Goal: Task Accomplishment & Management: Manage account settings

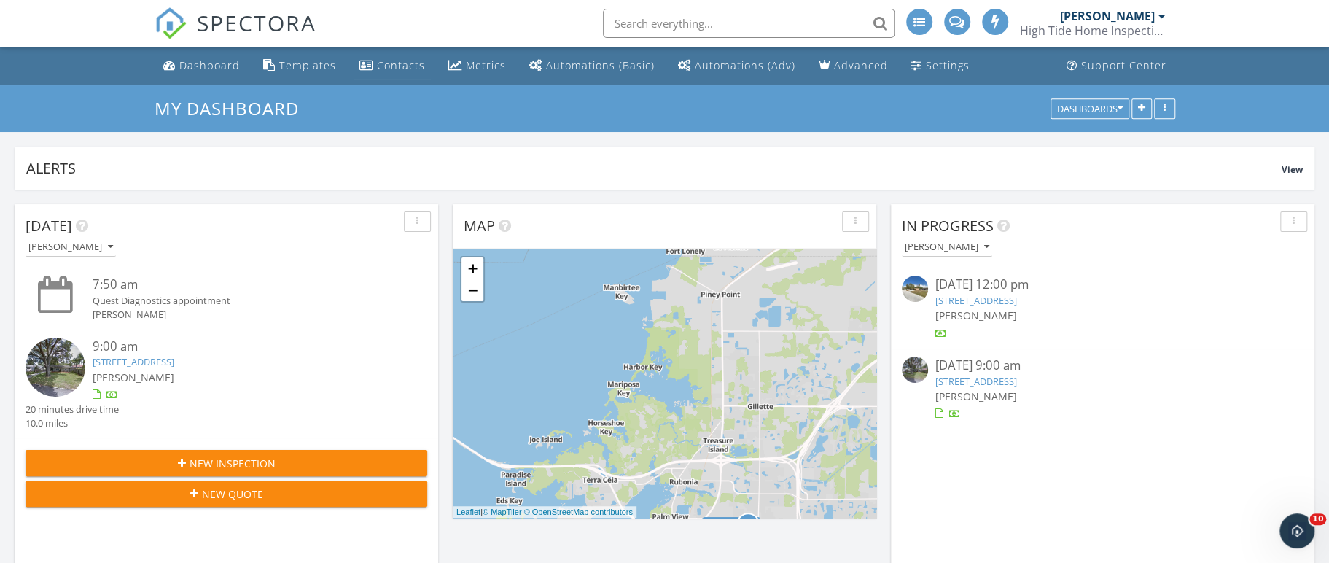
click at [392, 70] on div "Contacts" at bounding box center [401, 65] width 48 height 14
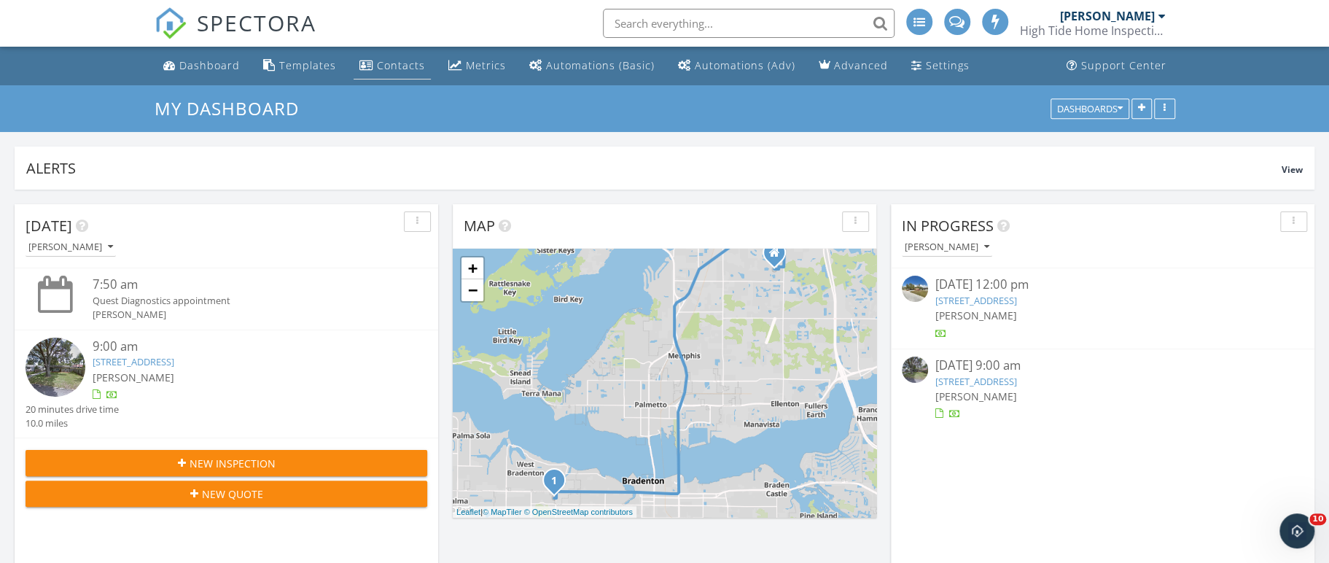
click at [378, 64] on div "Contacts" at bounding box center [401, 65] width 48 height 14
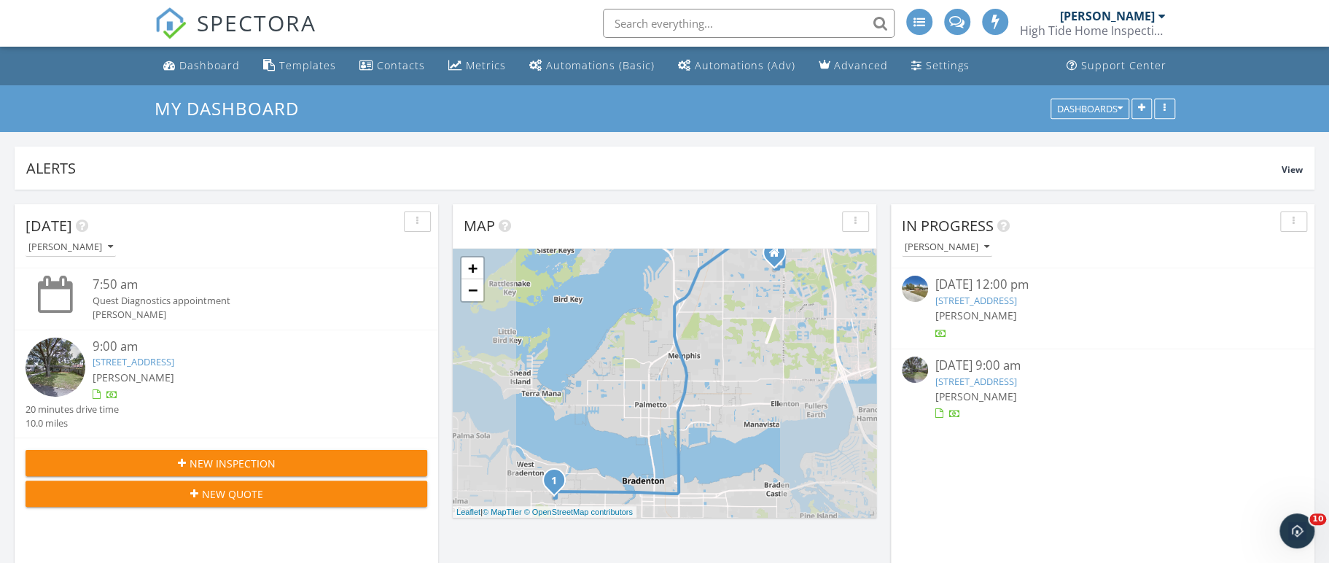
click at [305, 458] on div "New Inspection" at bounding box center [226, 462] width 378 height 15
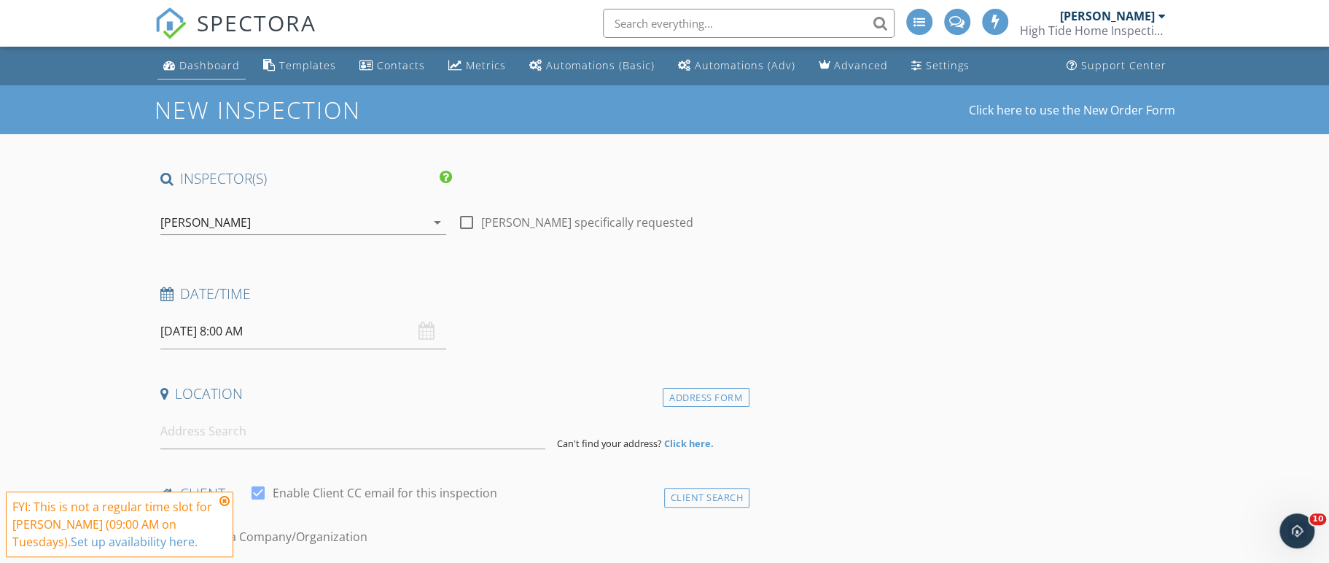
click at [213, 63] on div "Dashboard" at bounding box center [209, 65] width 60 height 14
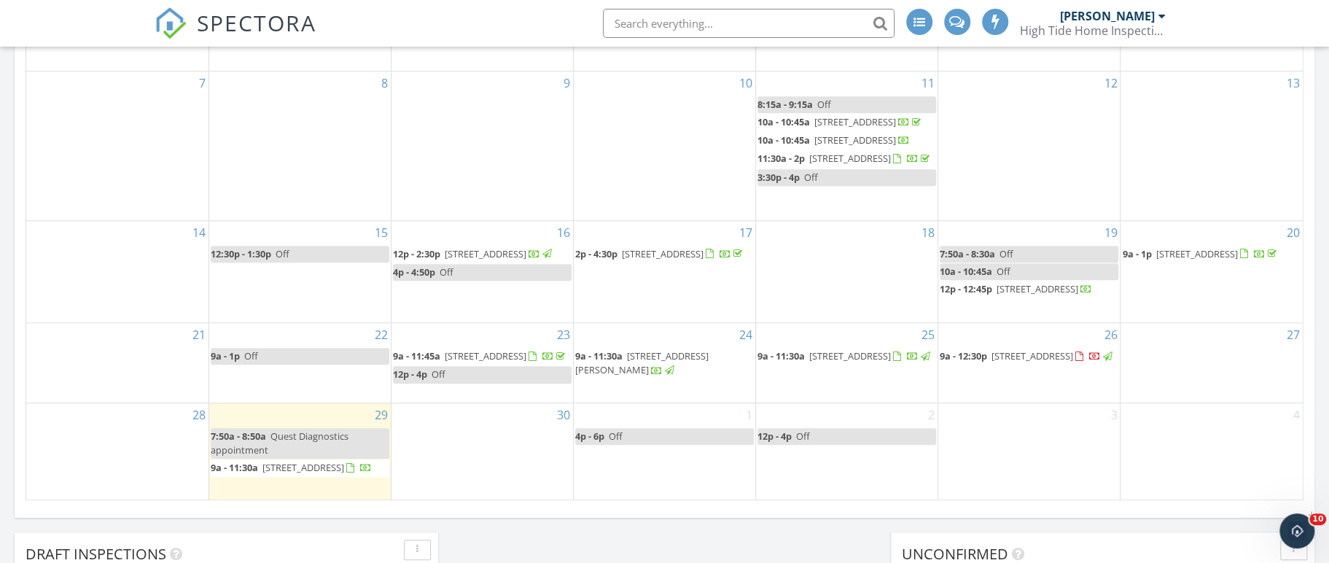
scroll to position [835, 0]
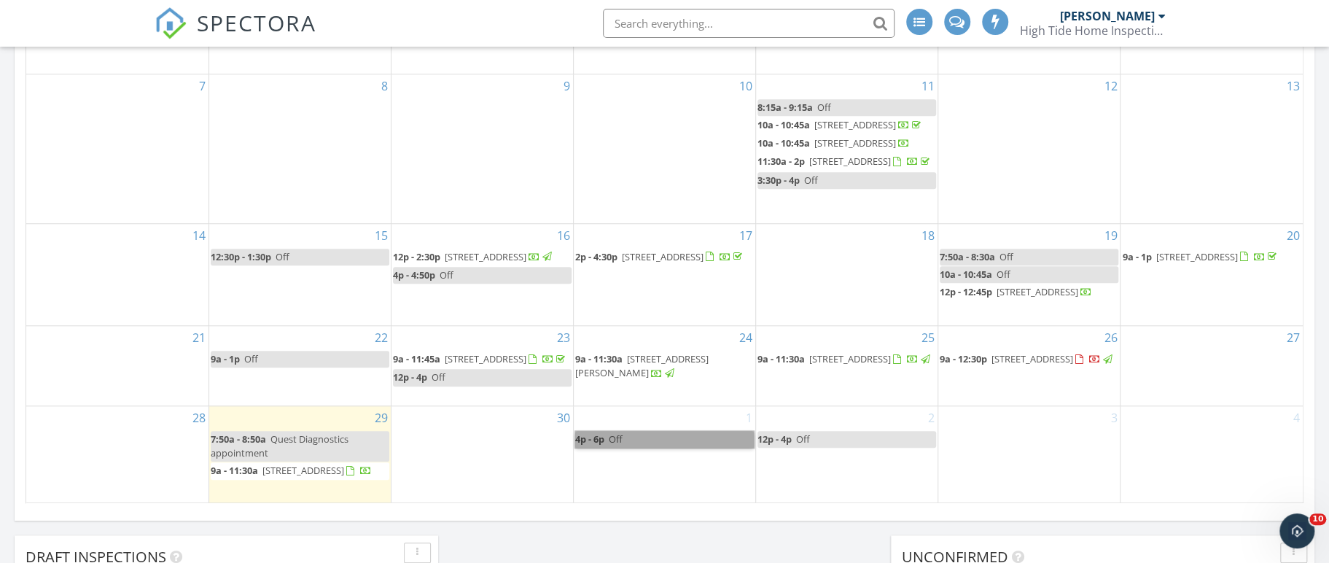
click at [677, 439] on link "4p - 6p Off" at bounding box center [664, 439] width 179 height 17
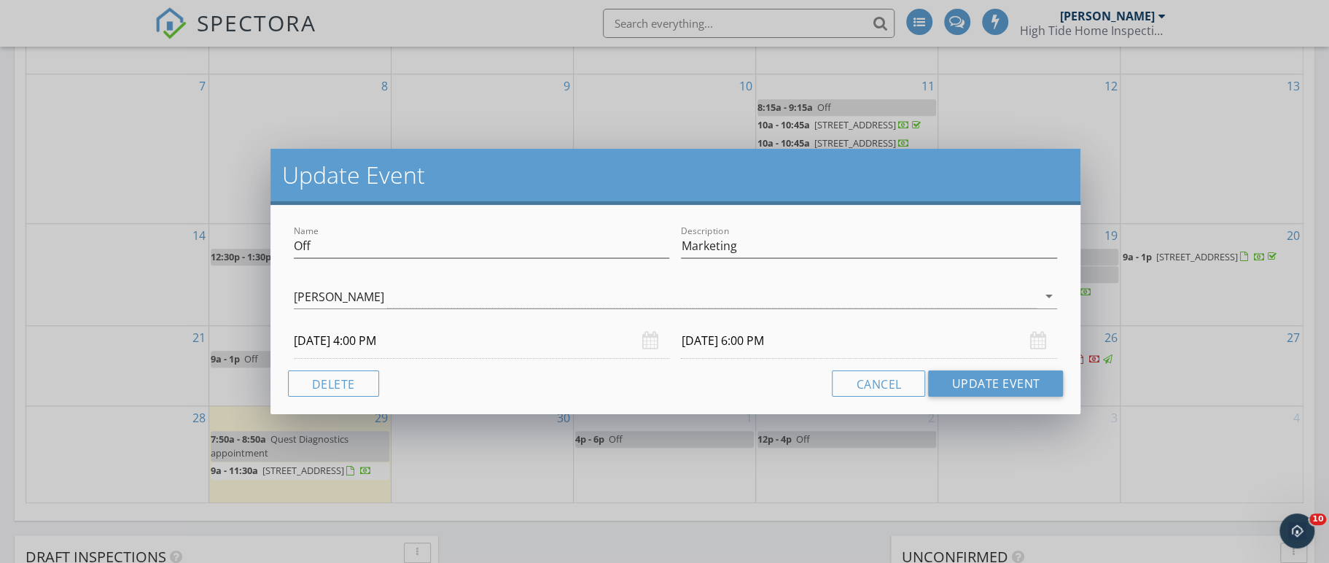
click at [887, 463] on div "Update Event Name Off Description Marketing [PERSON_NAME] arrow_drop_down [DATE…" at bounding box center [664, 281] width 1329 height 563
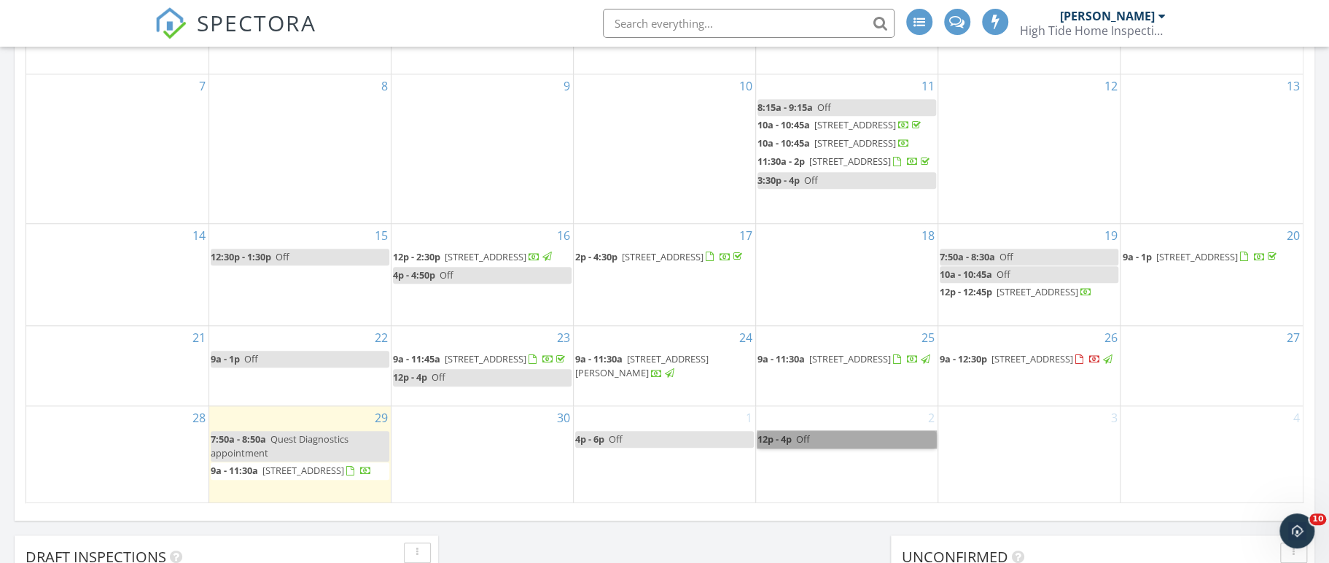
click at [864, 447] on link "12p - 4p Off" at bounding box center [846, 439] width 179 height 17
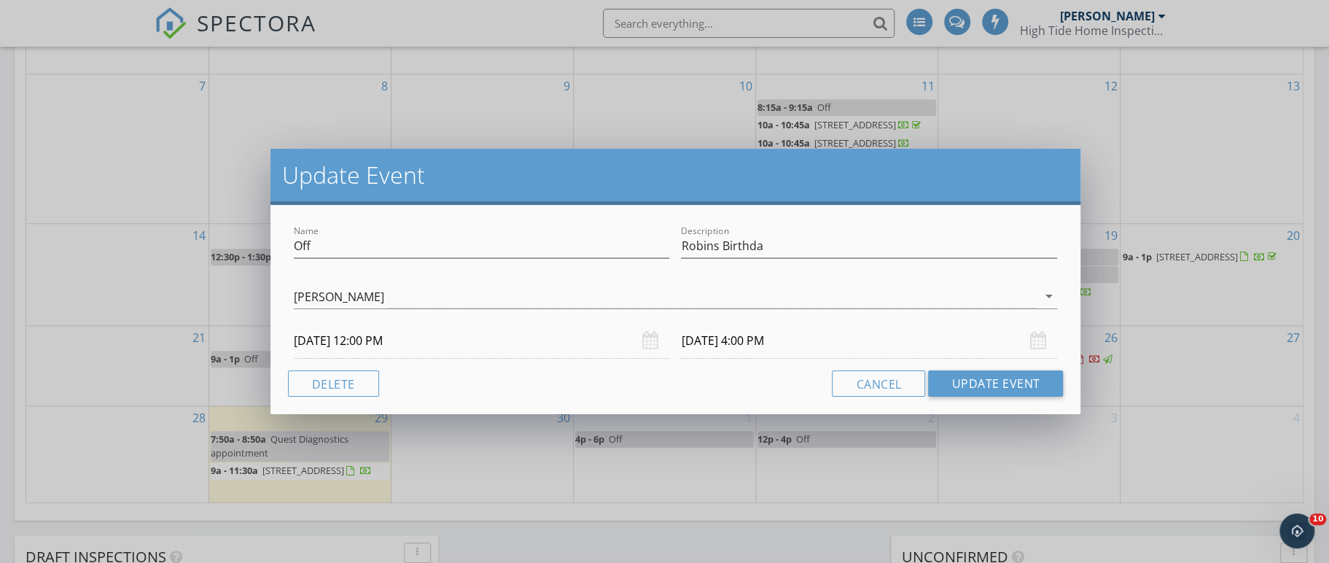
click at [447, 341] on input "10/02/2025 12:00 PM" at bounding box center [482, 341] width 376 height 36
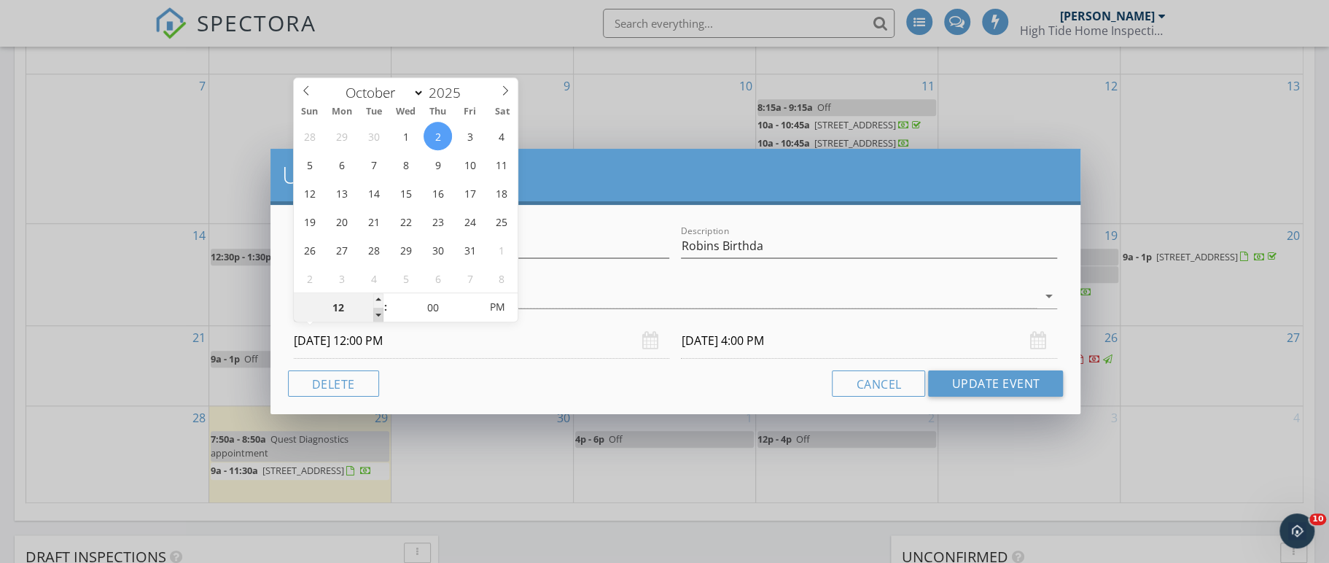
click at [373, 310] on span at bounding box center [378, 315] width 10 height 15
type input "11"
type input "10/02/2025 11:00 AM"
type input "10/02/2025 3:00 PM"
click at [373, 310] on span at bounding box center [378, 315] width 10 height 15
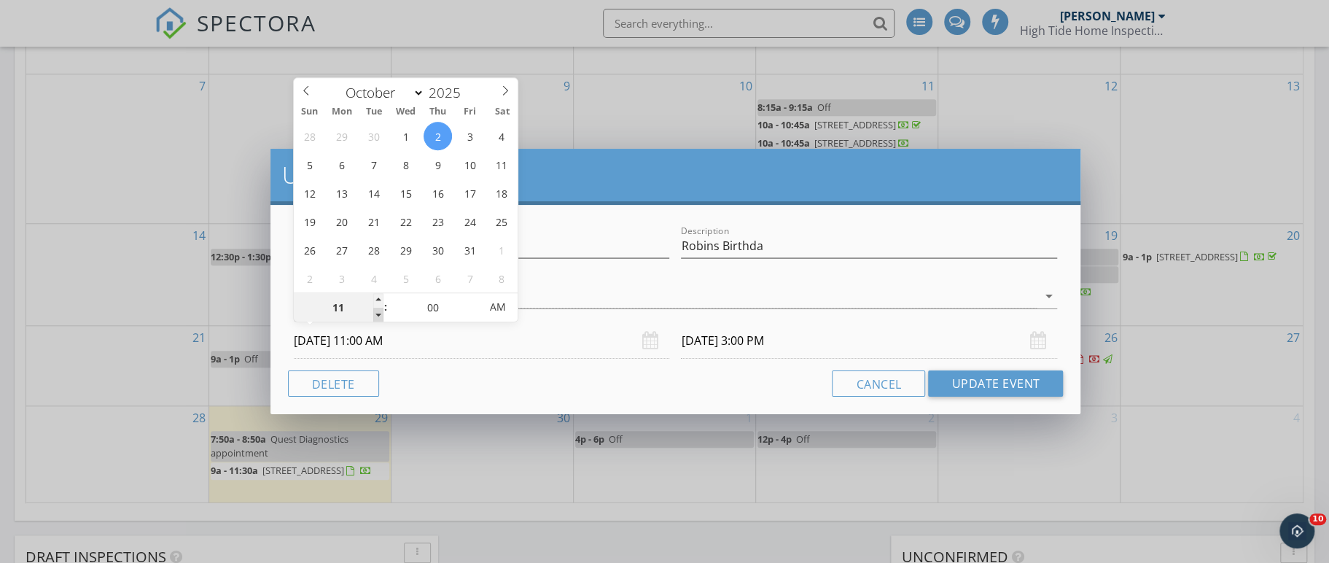
type input "10"
type input "10/02/2025 10:00 AM"
click at [385, 306] on span ":" at bounding box center [385, 306] width 4 height 29
type input "10/02/2025 2:00 PM"
click at [385, 306] on span ":" at bounding box center [385, 306] width 4 height 29
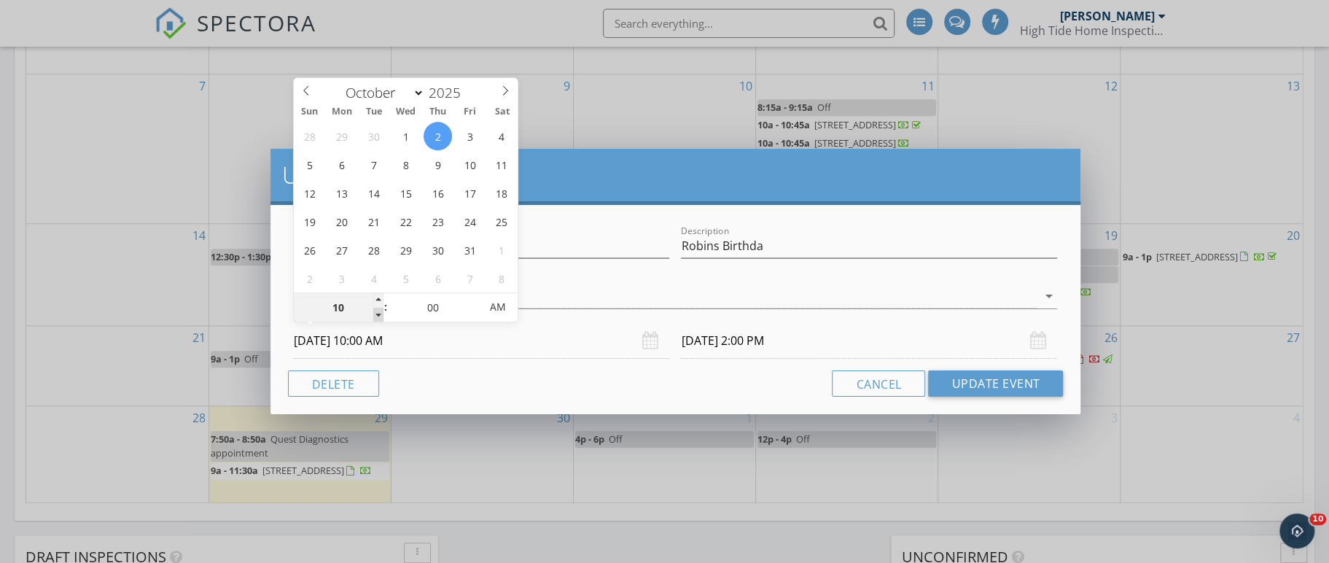
click at [378, 318] on span at bounding box center [378, 315] width 10 height 15
type input "09"
type input "10/02/2025 9:00 AM"
type input "10/02/2025 1:00 PM"
click at [378, 318] on span at bounding box center [378, 315] width 10 height 15
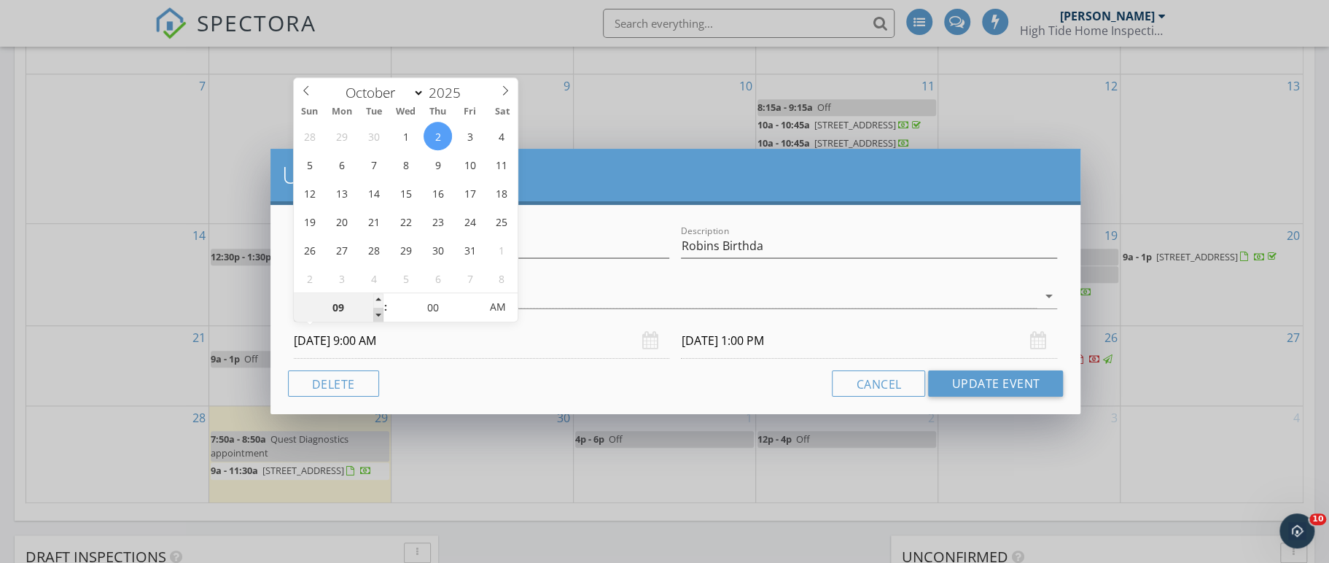
type input "08"
type input "10/02/2025 8:00 AM"
type input "10/02/2025 12:00 PM"
click at [495, 308] on span "AM" at bounding box center [497, 306] width 40 height 29
type input "10/02/2025 8:00 PM"
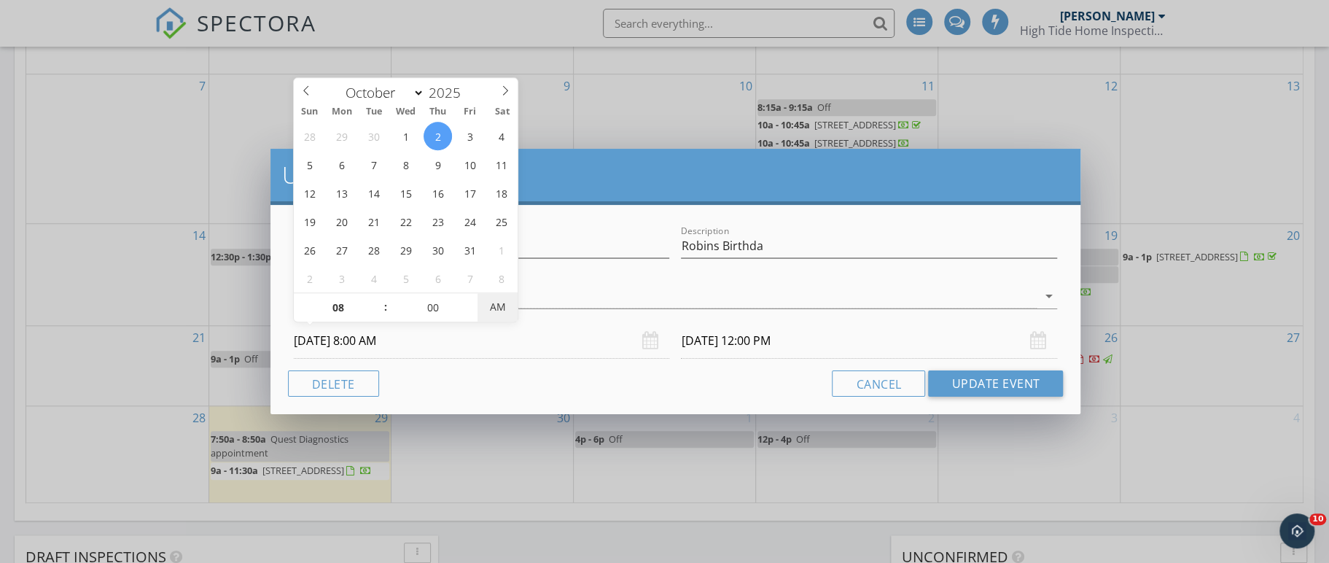
type input "10/03/2025 12:00 AM"
click at [965, 396] on button "Update Event" at bounding box center [995, 383] width 135 height 26
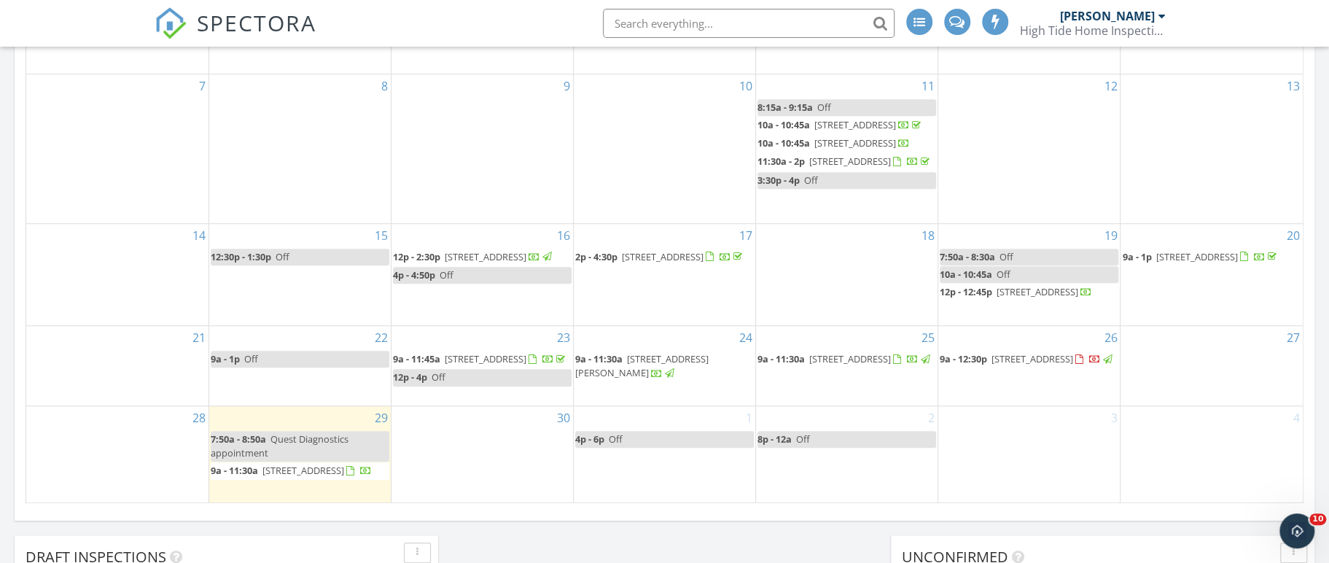
click at [492, 452] on div at bounding box center [481, 441] width 181 height 23
click at [485, 438] on div at bounding box center [481, 441] width 181 height 23
click at [515, 442] on div "30" at bounding box center [481, 454] width 181 height 97
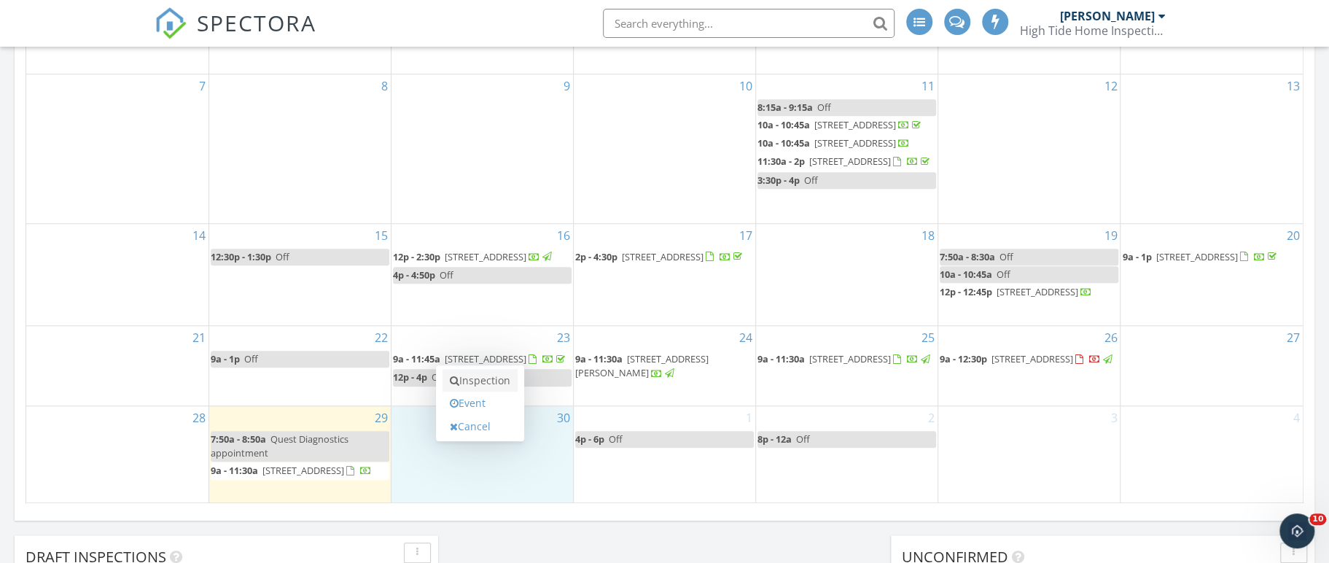
click at [504, 385] on link "Inspection" at bounding box center [479, 380] width 75 height 23
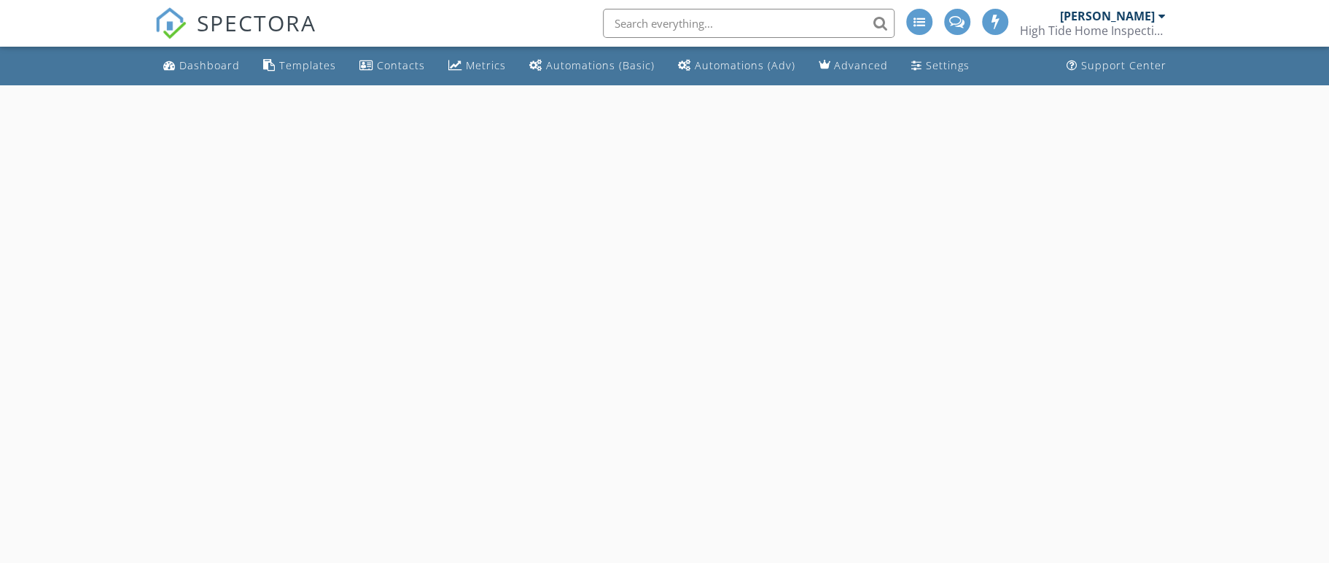
select select "8"
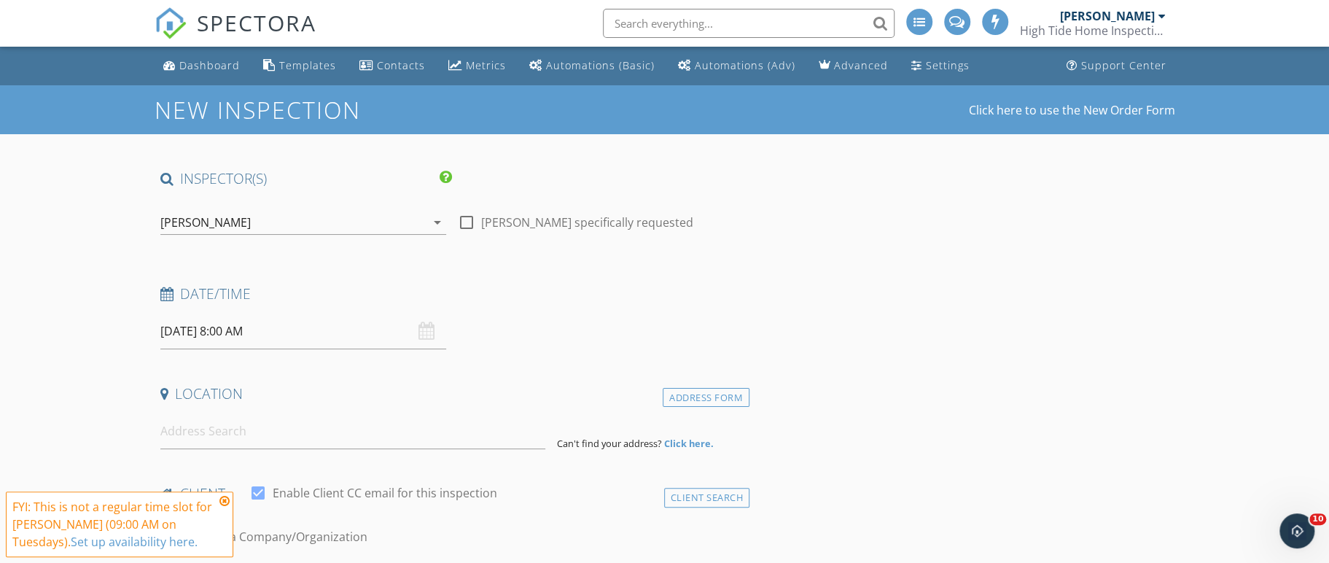
click at [240, 337] on input "09/30/2025 8:00 AM" at bounding box center [303, 331] width 286 height 36
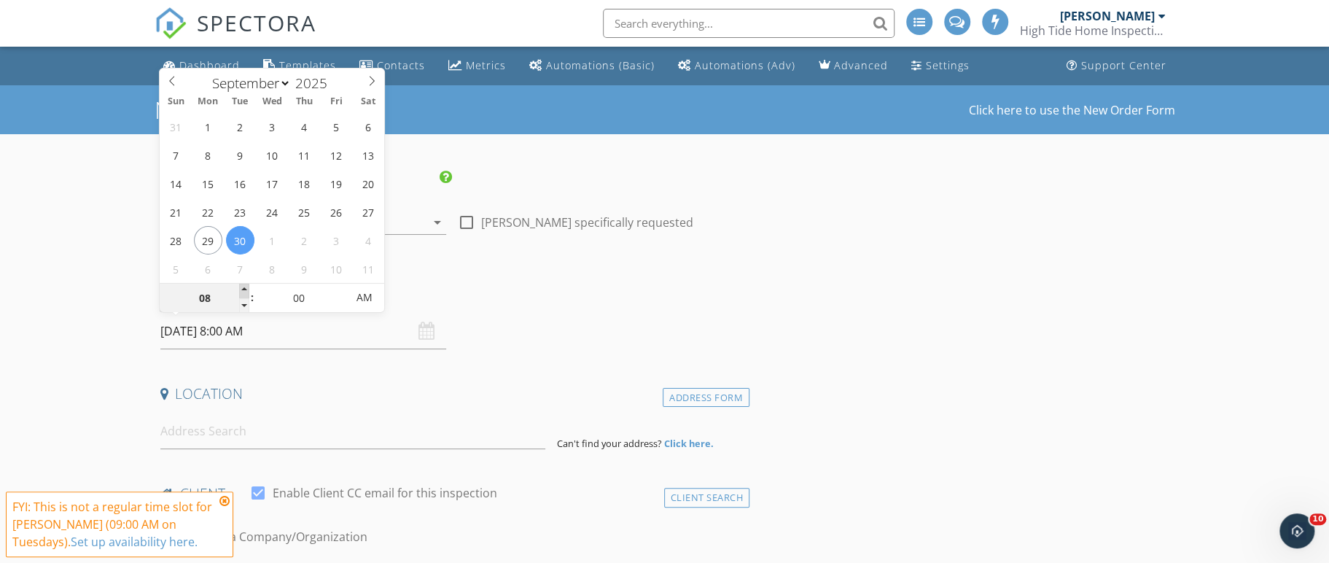
type input "09"
type input "09/30/2025 9:00 AM"
click at [240, 294] on span at bounding box center [244, 290] width 10 height 15
type input "10"
type input "09/30/2025 10:00 AM"
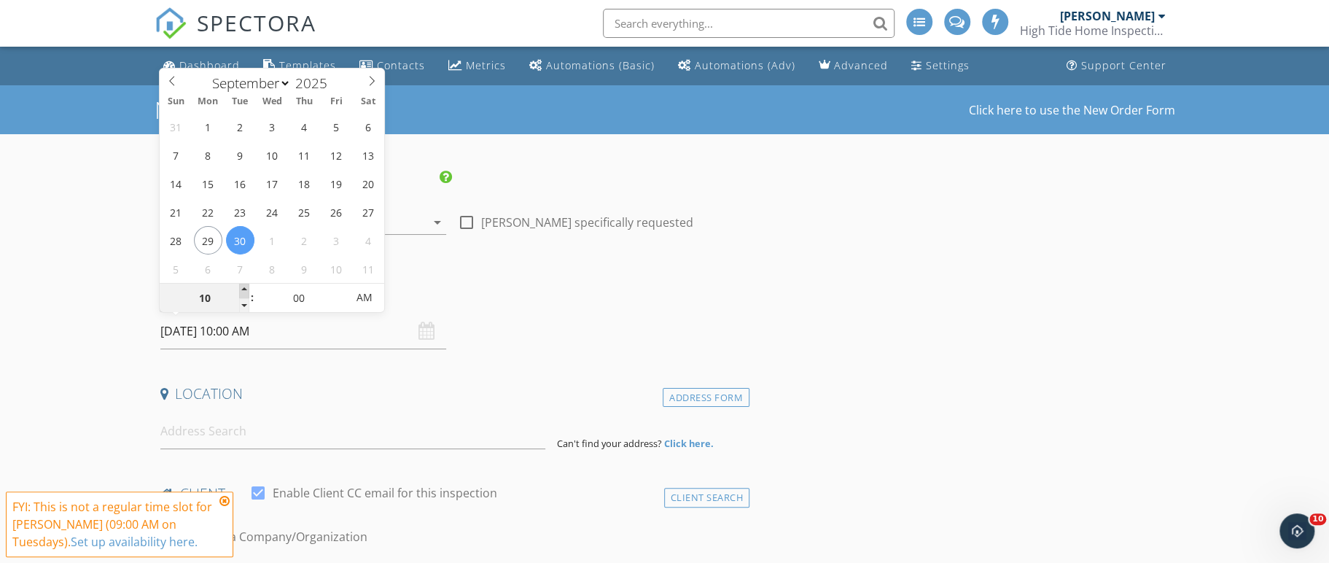
click at [240, 294] on span at bounding box center [244, 290] width 10 height 15
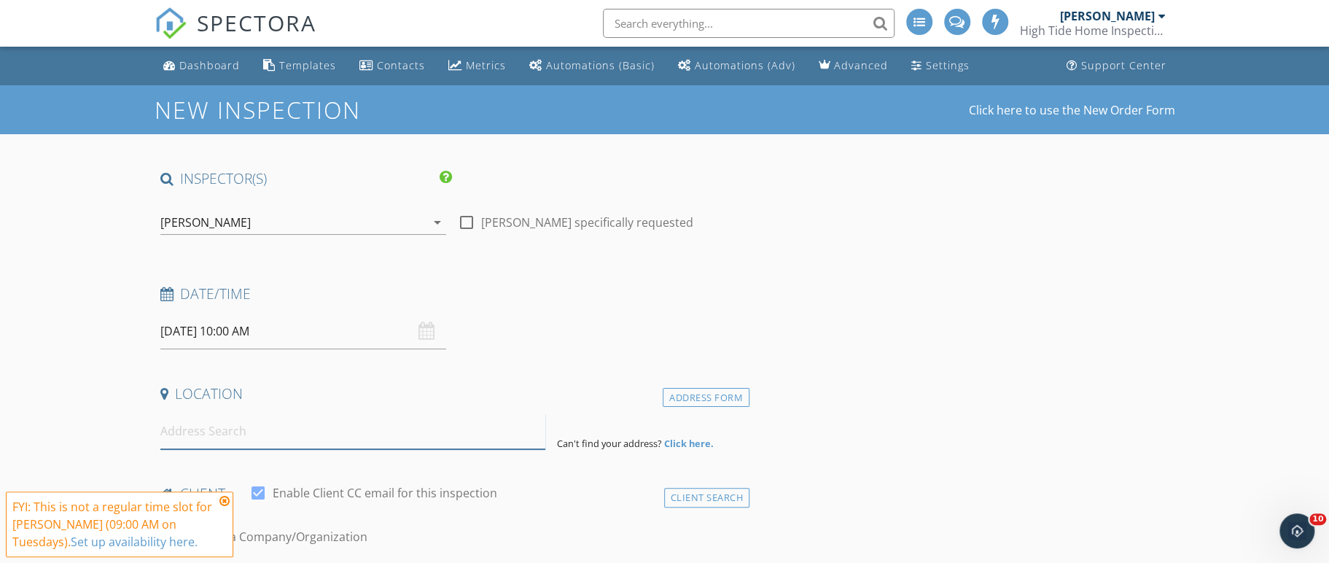
click at [302, 416] on input at bounding box center [352, 431] width 385 height 36
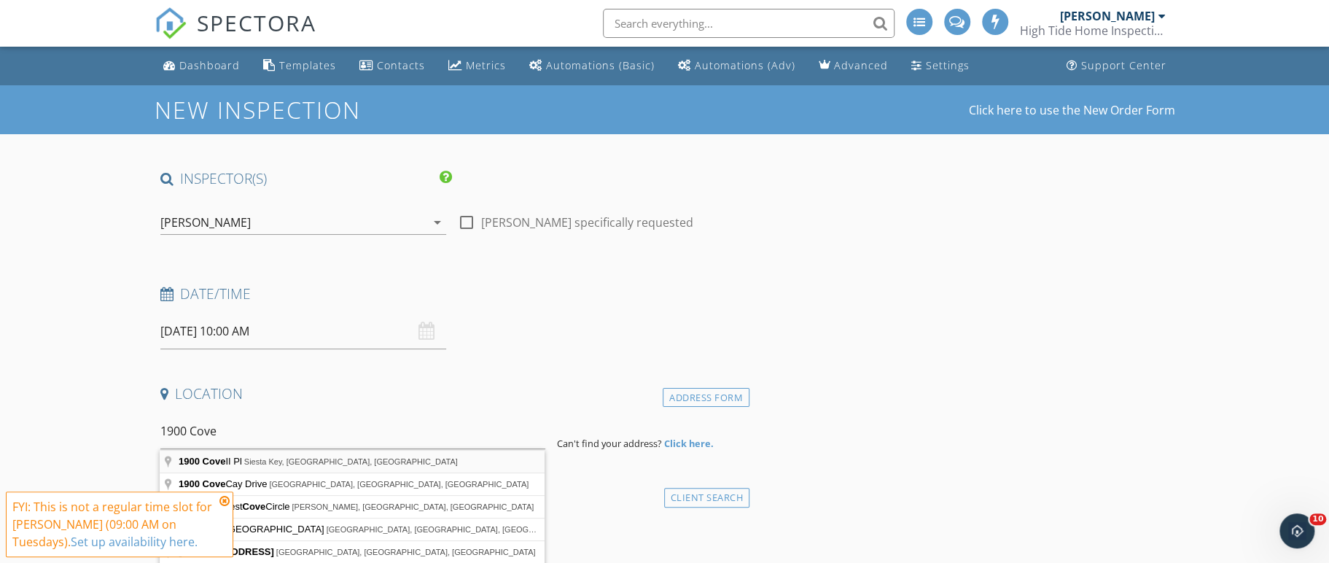
type input "1900 Cove II Pl, Siesta Key, FL, USA"
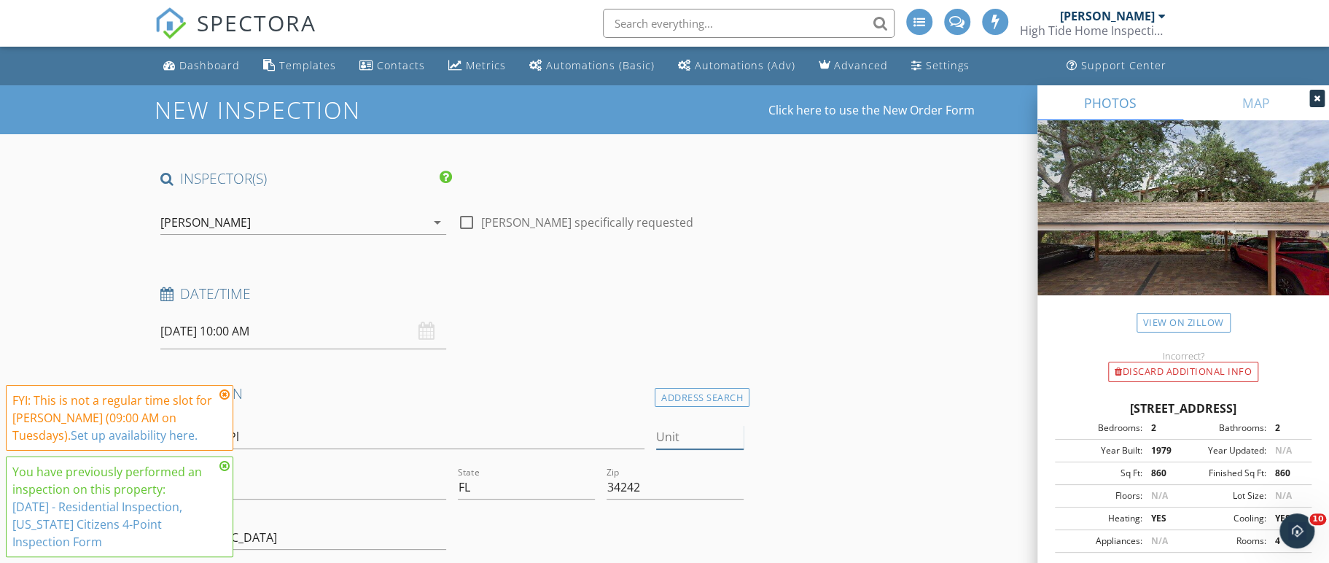
click at [673, 442] on input "Unit" at bounding box center [699, 437] width 87 height 24
type input "#114"
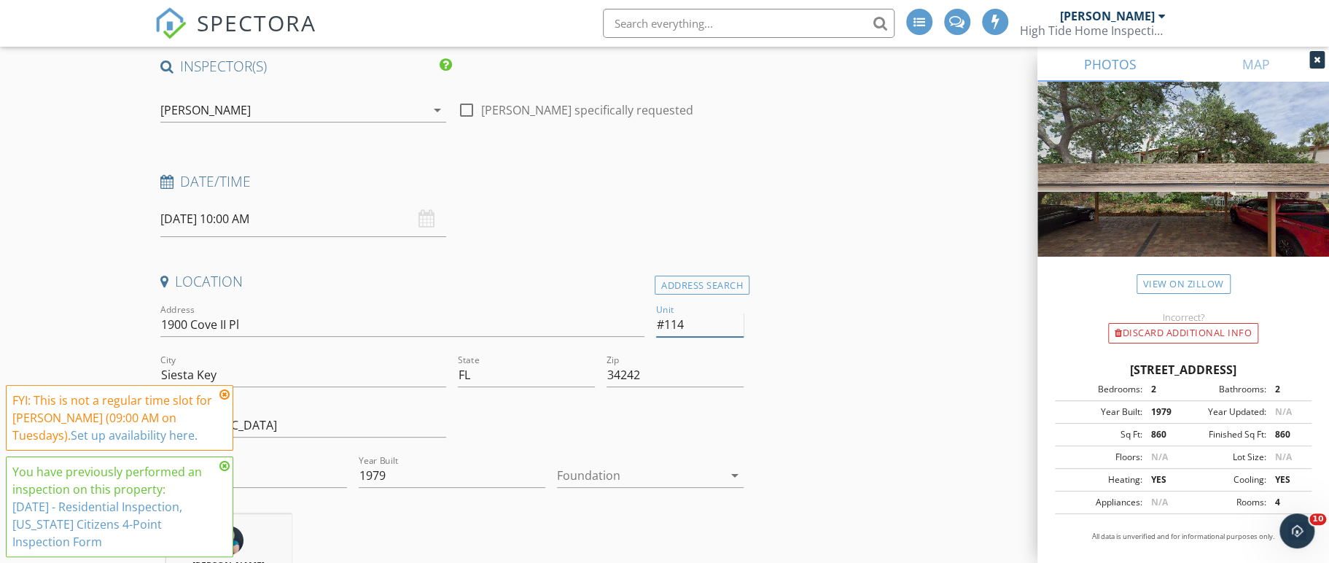
scroll to position [123, 0]
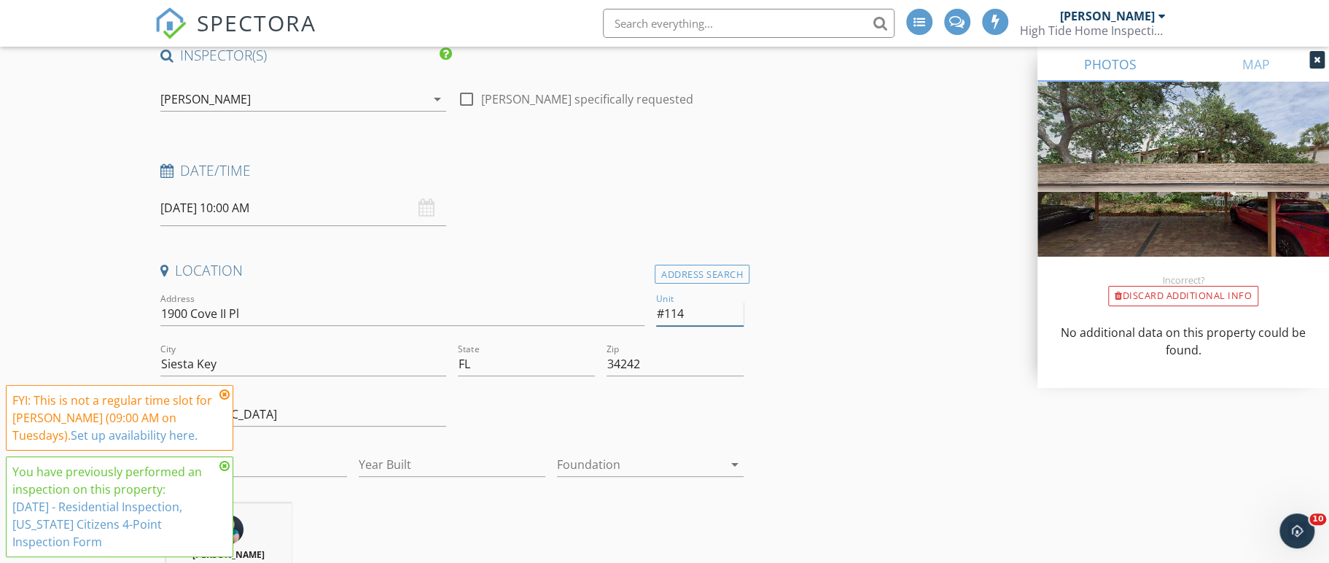
type input "#114"
click at [224, 394] on icon at bounding box center [224, 394] width 10 height 12
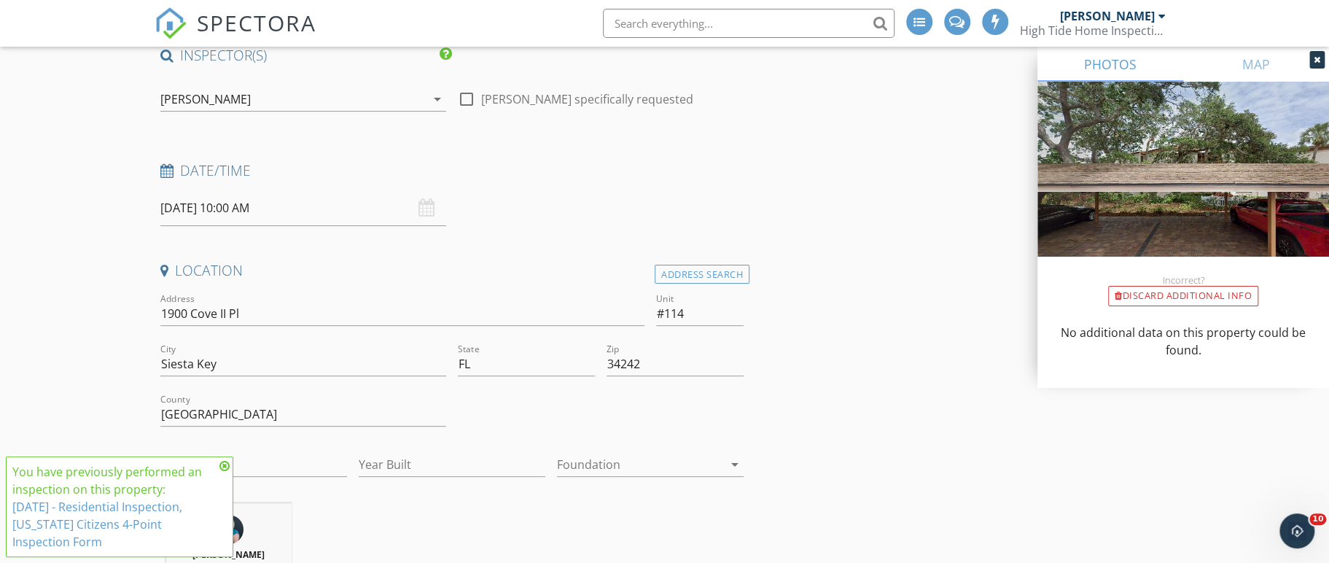
click at [225, 461] on icon at bounding box center [224, 466] width 10 height 12
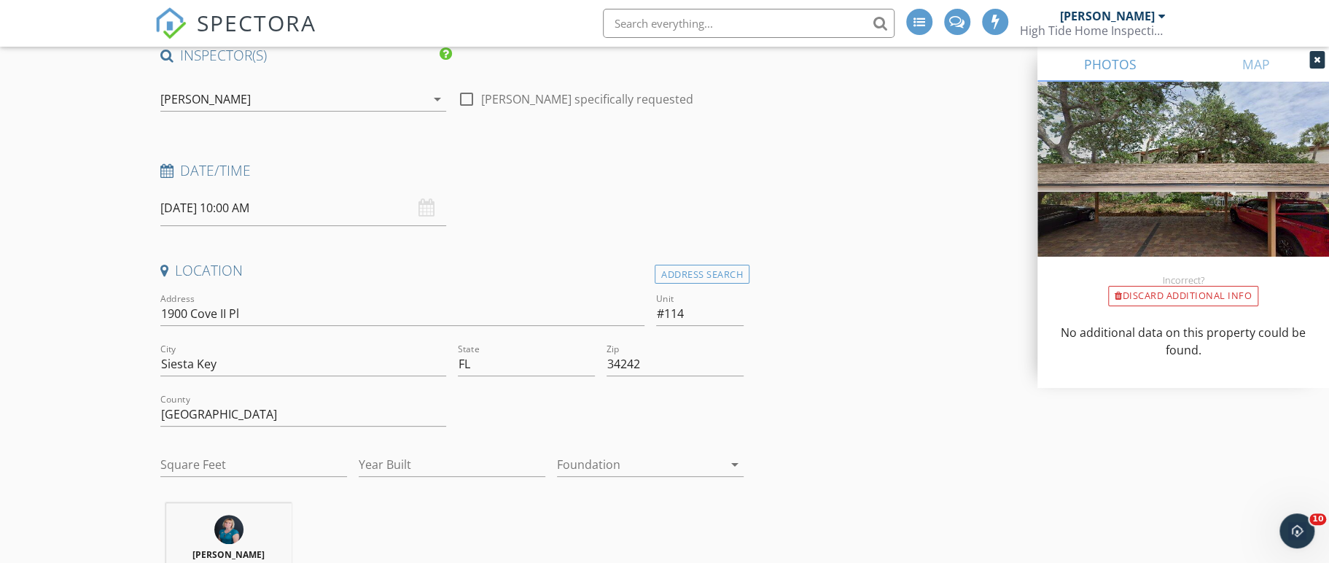
click at [238, 432] on div at bounding box center [303, 436] width 286 height 9
click at [736, 463] on icon "arrow_drop_down" at bounding box center [734, 463] width 17 height 17
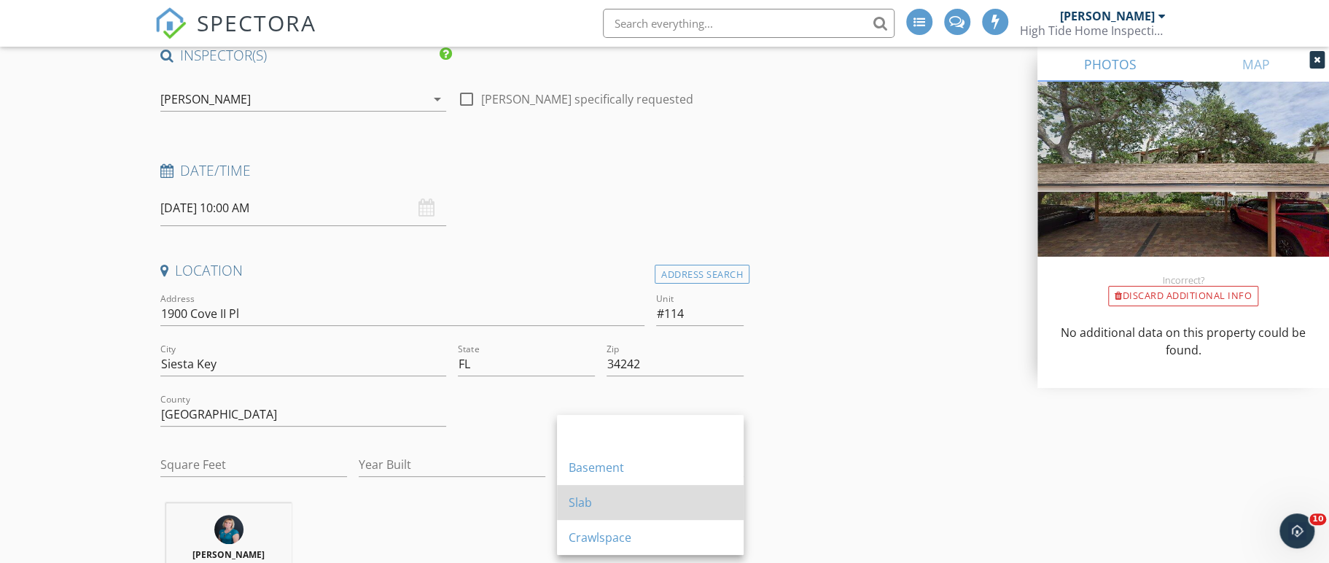
click at [598, 502] on div "Slab" at bounding box center [649, 501] width 163 height 17
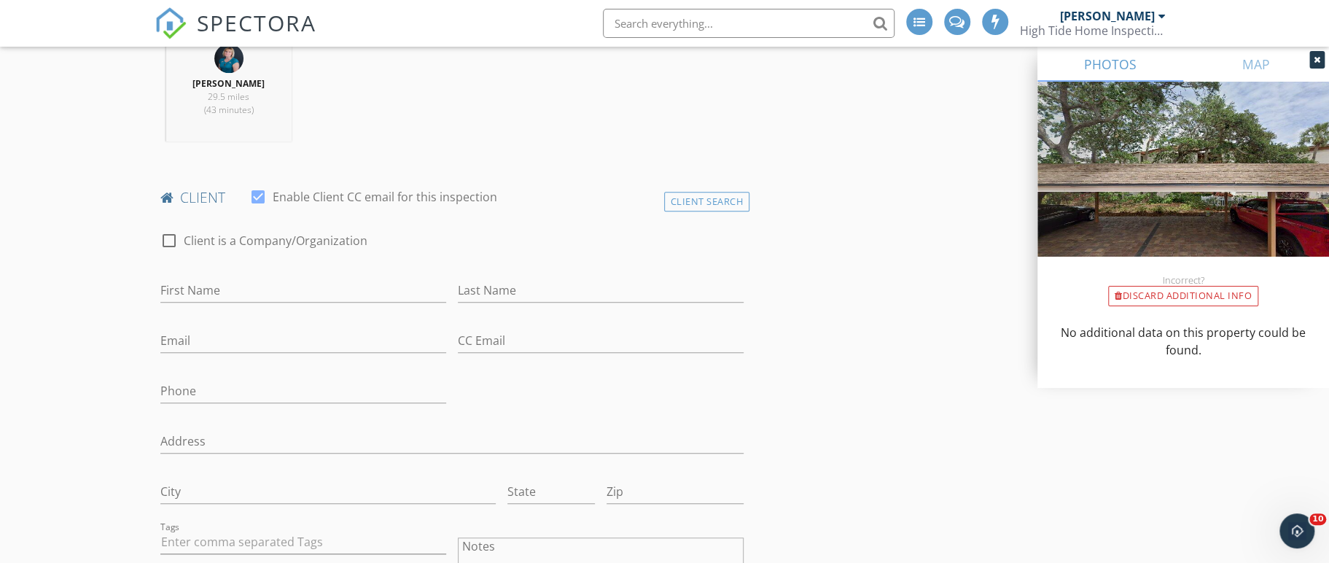
scroll to position [638, 0]
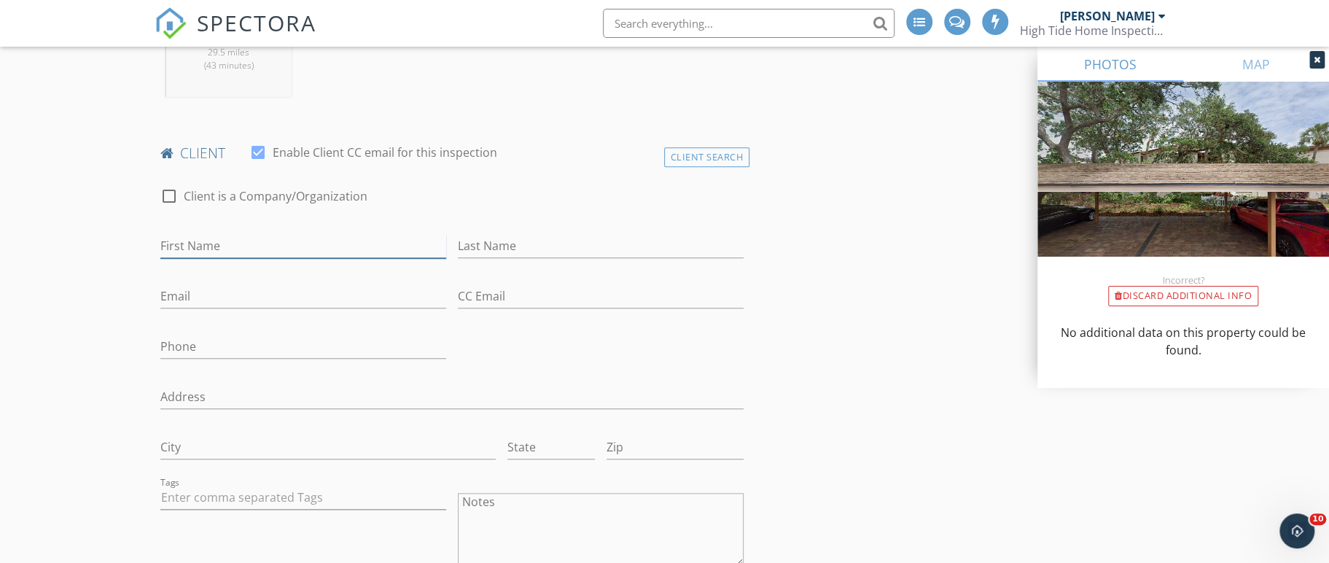
click at [246, 246] on input "First Name" at bounding box center [303, 246] width 286 height 24
type input "Kevin"
click at [492, 246] on input "Last Name" at bounding box center [601, 246] width 286 height 24
type input "Yepsen"
click at [206, 297] on input "Email" at bounding box center [303, 296] width 286 height 24
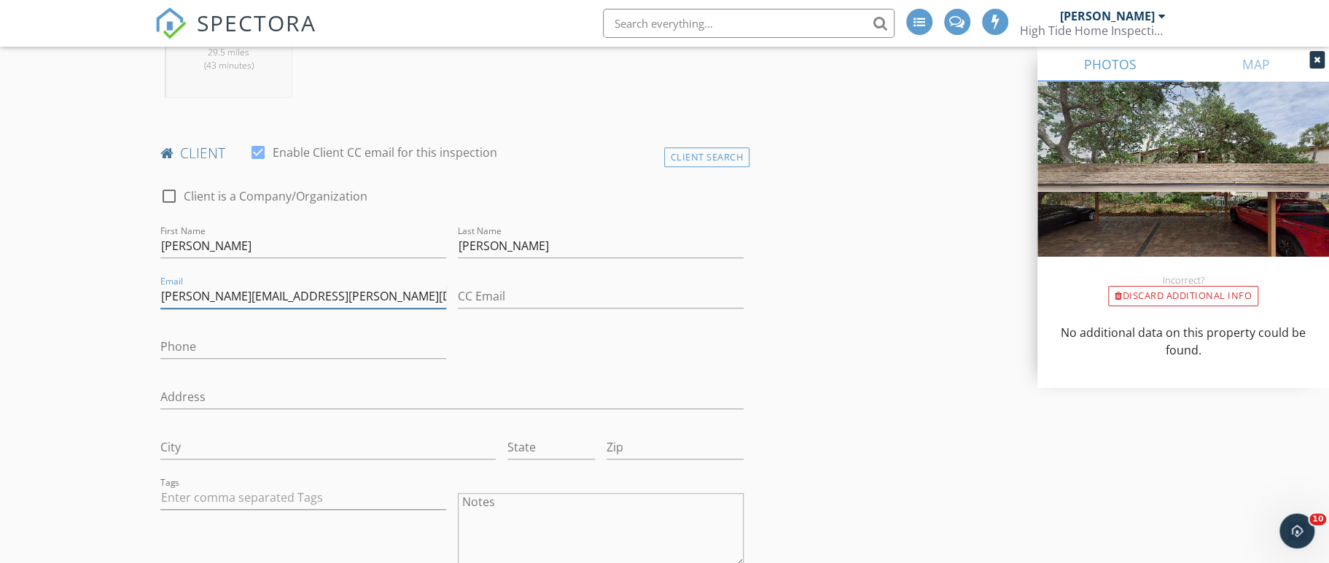
click at [206, 297] on input "kevin.I.Yepsen@gmail.com" at bounding box center [303, 296] width 286 height 24
type input "kevin.l.Yepsen@gmail.com"
click at [243, 337] on input "Phone" at bounding box center [303, 347] width 286 height 24
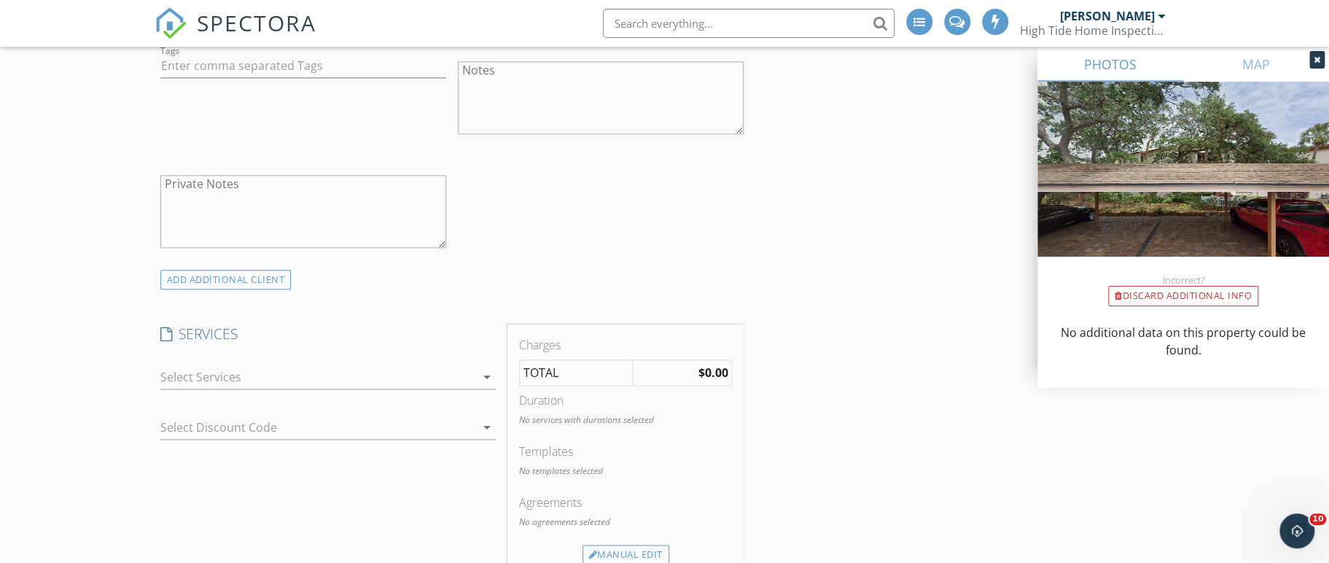
scroll to position [1130, 0]
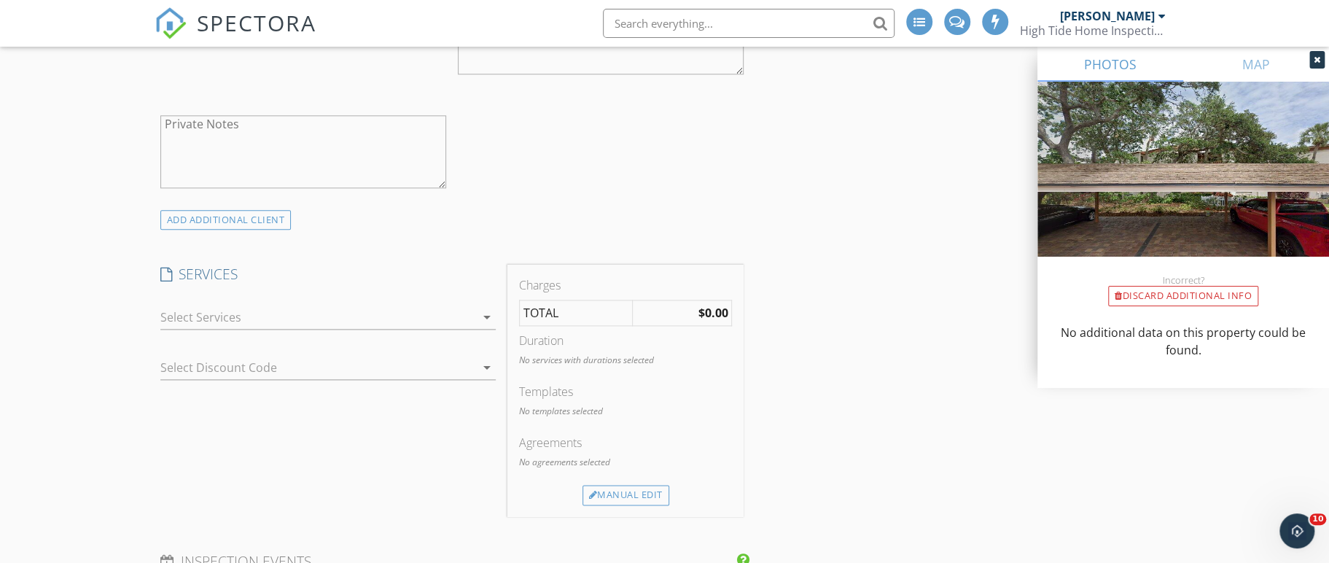
type input "309-525-8181"
click at [481, 311] on icon "arrow_drop_down" at bounding box center [486, 316] width 17 height 17
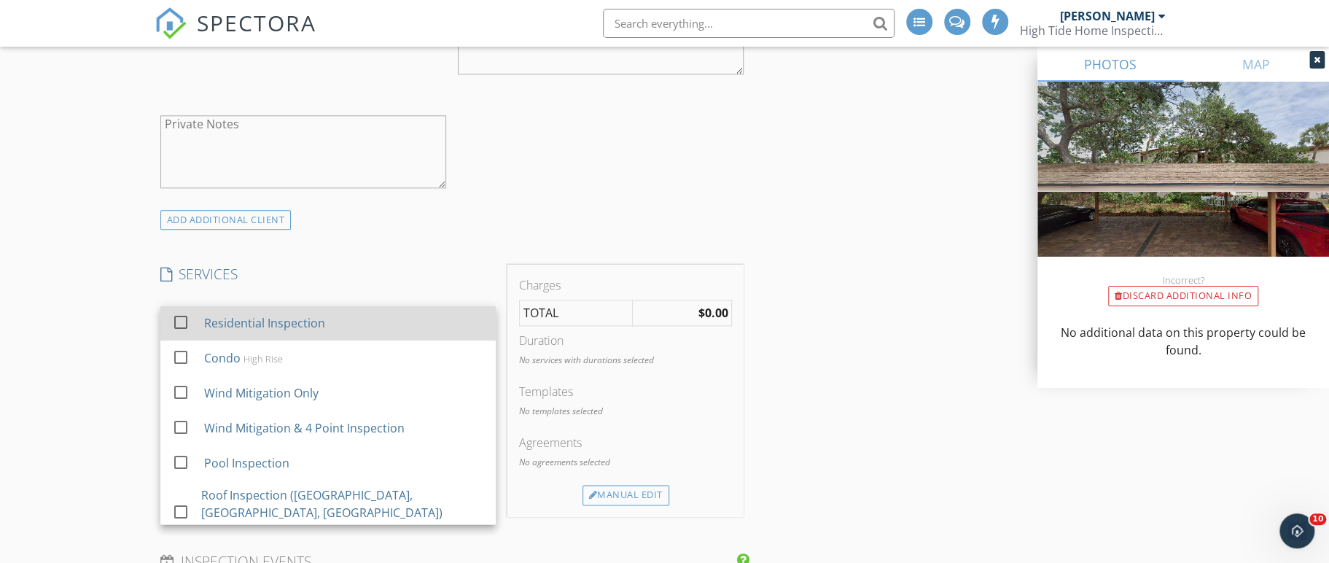
click at [177, 321] on div at bounding box center [180, 322] width 25 height 25
checkbox input "true"
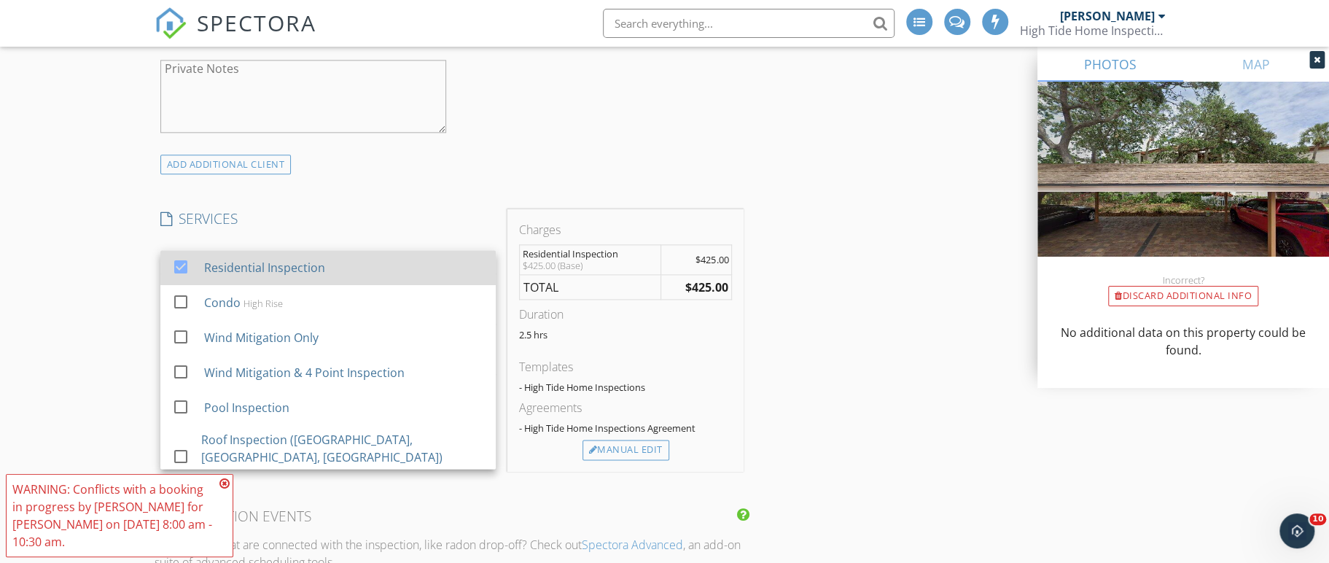
scroll to position [1215, 0]
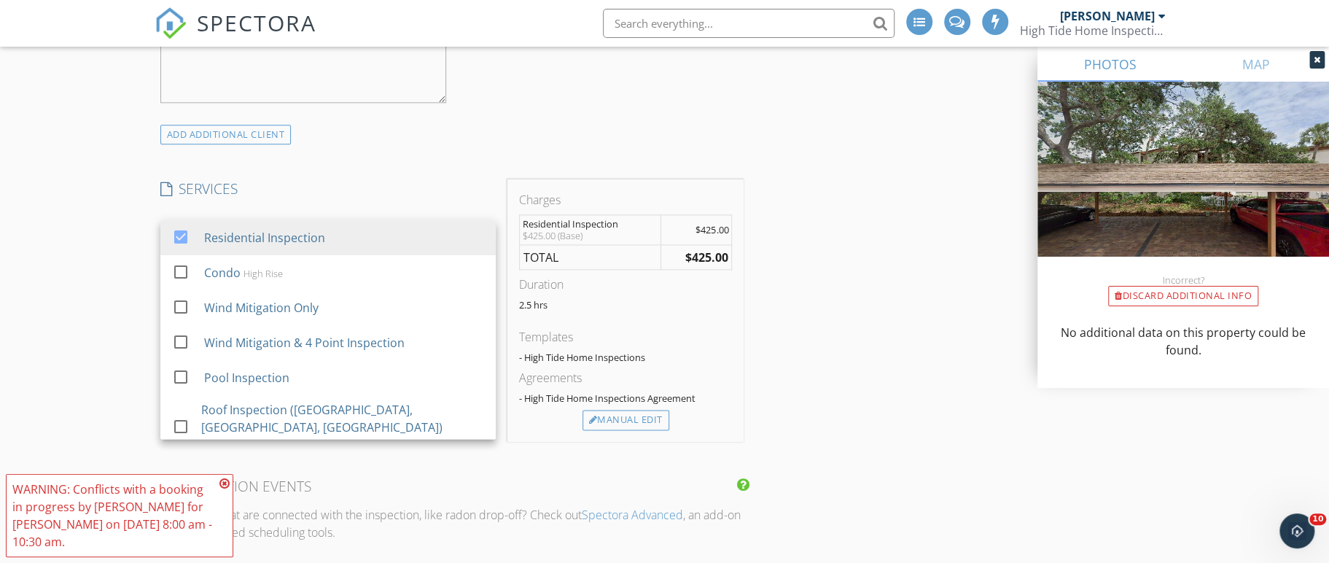
click at [224, 483] on icon at bounding box center [224, 483] width 10 height 12
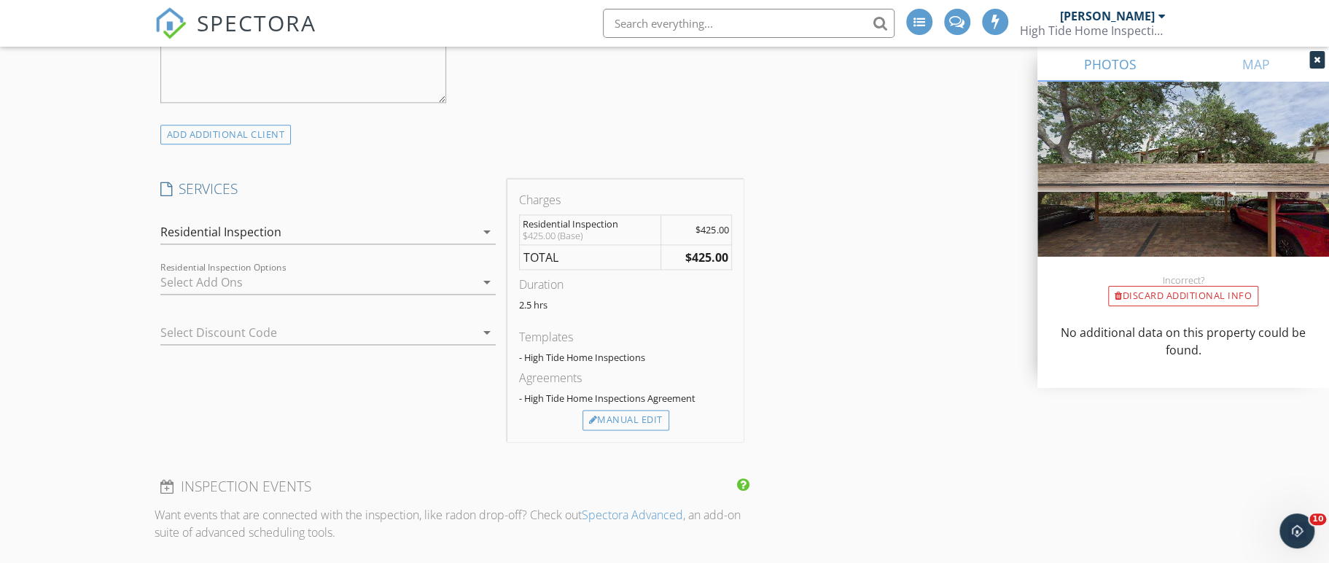
click at [475, 277] on div "arrow_drop_down" at bounding box center [485, 281] width 20 height 17
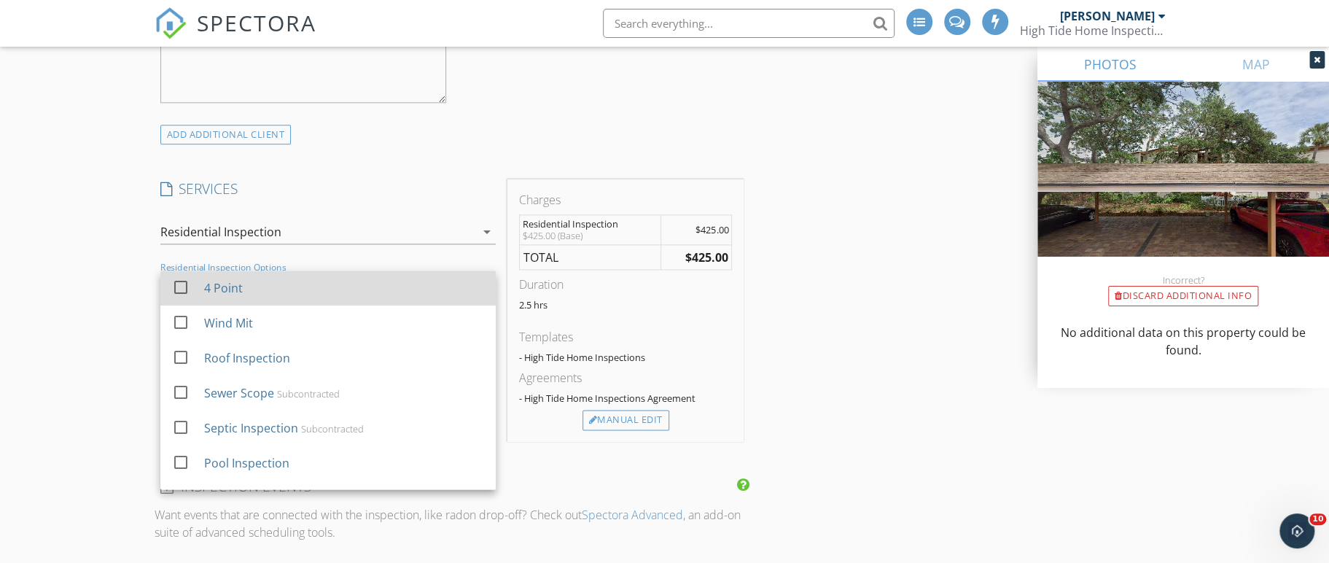
click at [187, 290] on div at bounding box center [180, 287] width 25 height 25
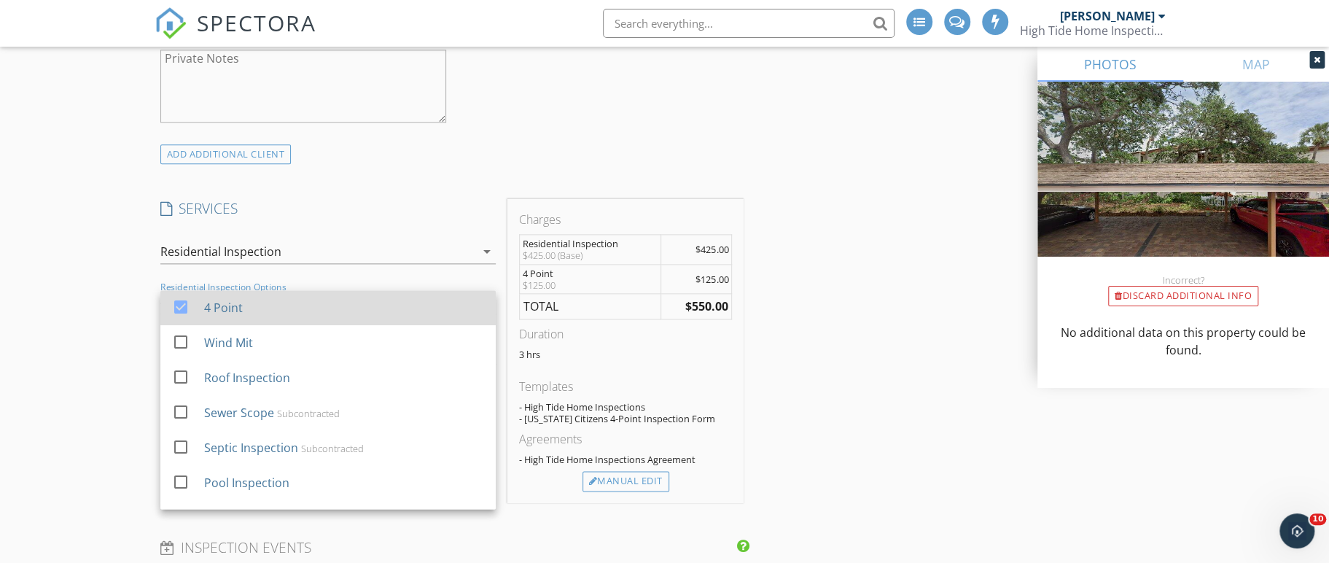
scroll to position [1193, 0]
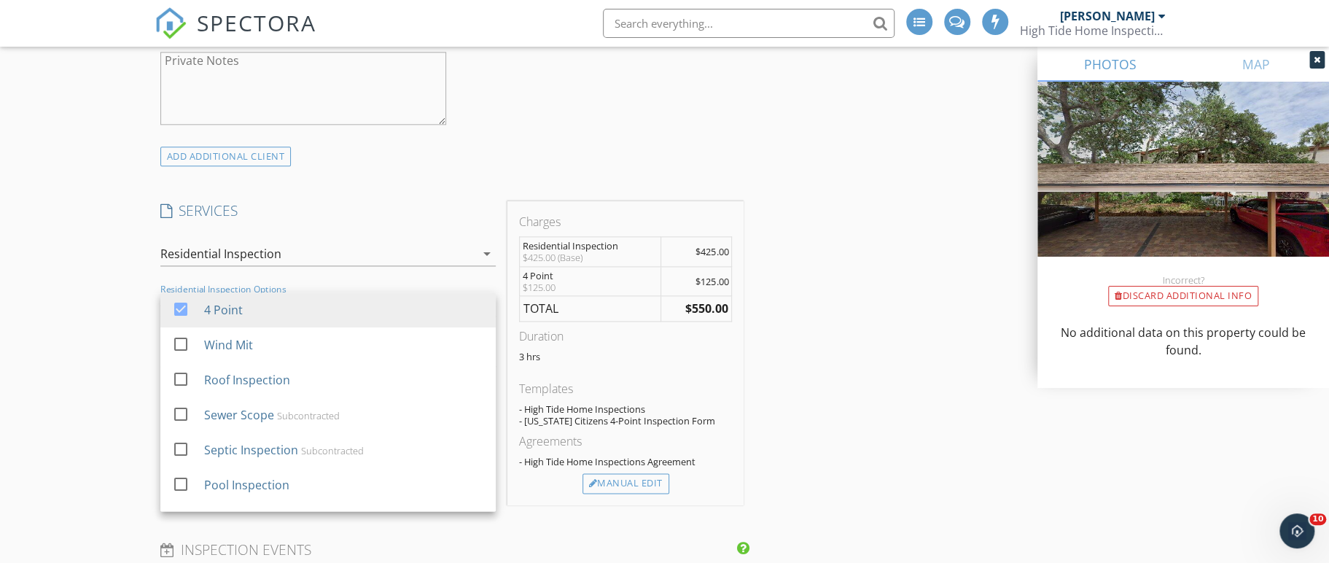
click at [863, 314] on div "INSPECTOR(S) check_box Joanna Furuglyas PRIMARY Joanna Furuglyas arrow_drop_dow…" at bounding box center [664, 511] width 1020 height 3070
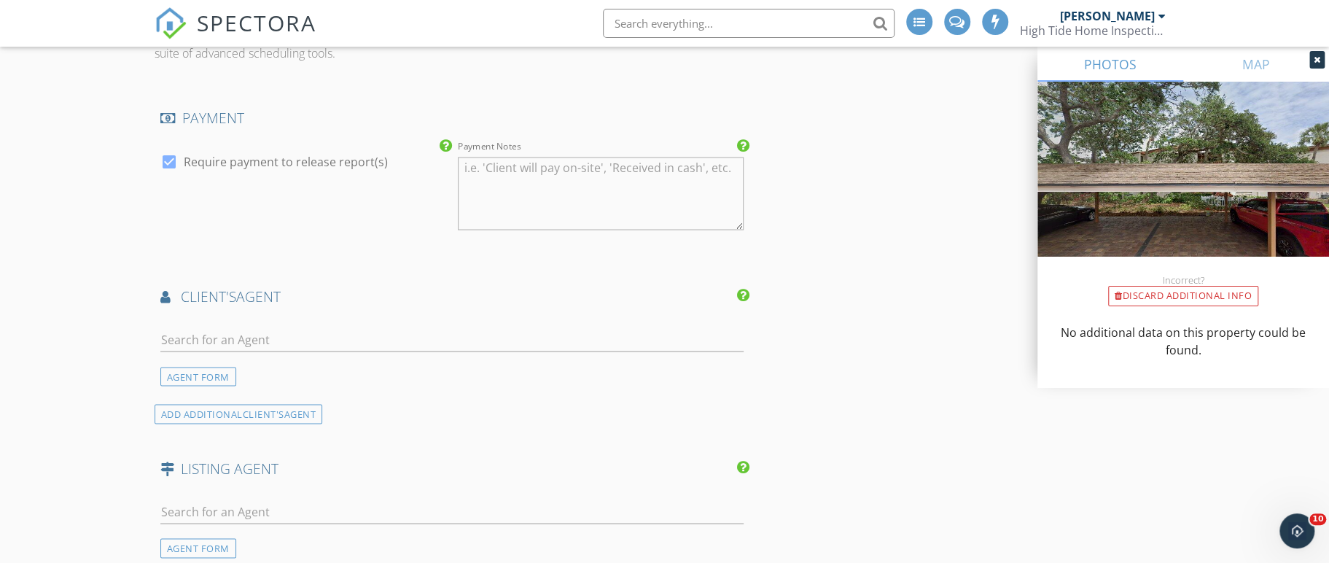
scroll to position [1765, 0]
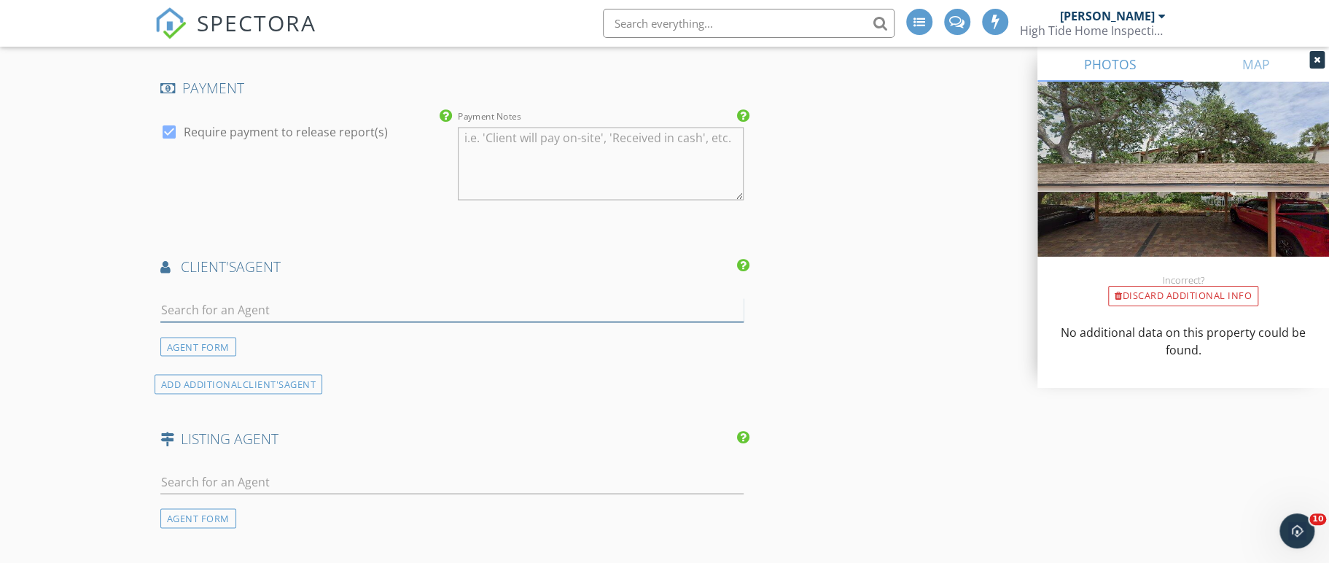
click at [321, 303] on input "text" at bounding box center [452, 309] width 584 height 24
type input "Rudy"
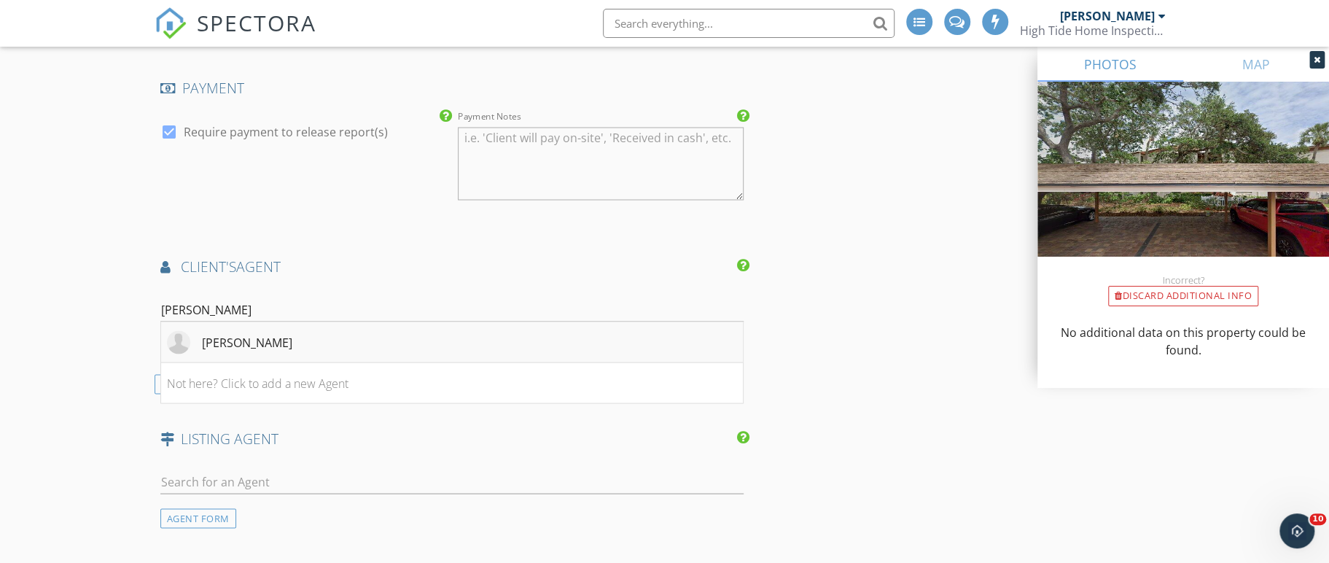
click at [310, 338] on li "Rudy Dubon" at bounding box center [452, 341] width 582 height 41
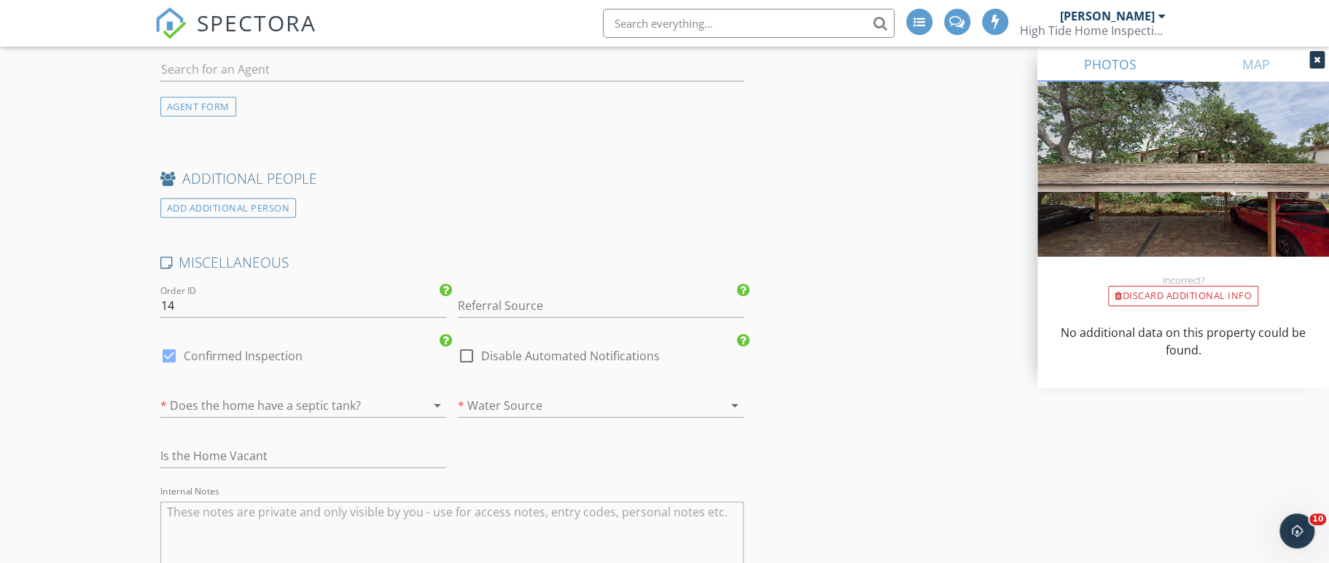
scroll to position [2646, 0]
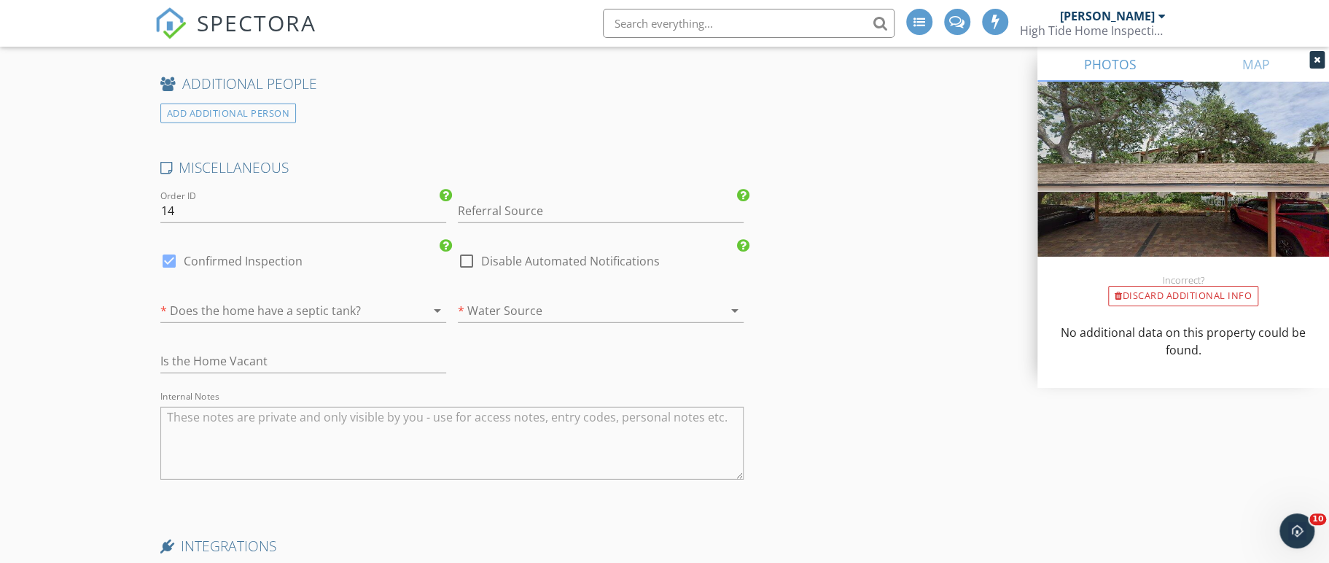
click at [429, 302] on icon "arrow_drop_down" at bounding box center [437, 310] width 17 height 17
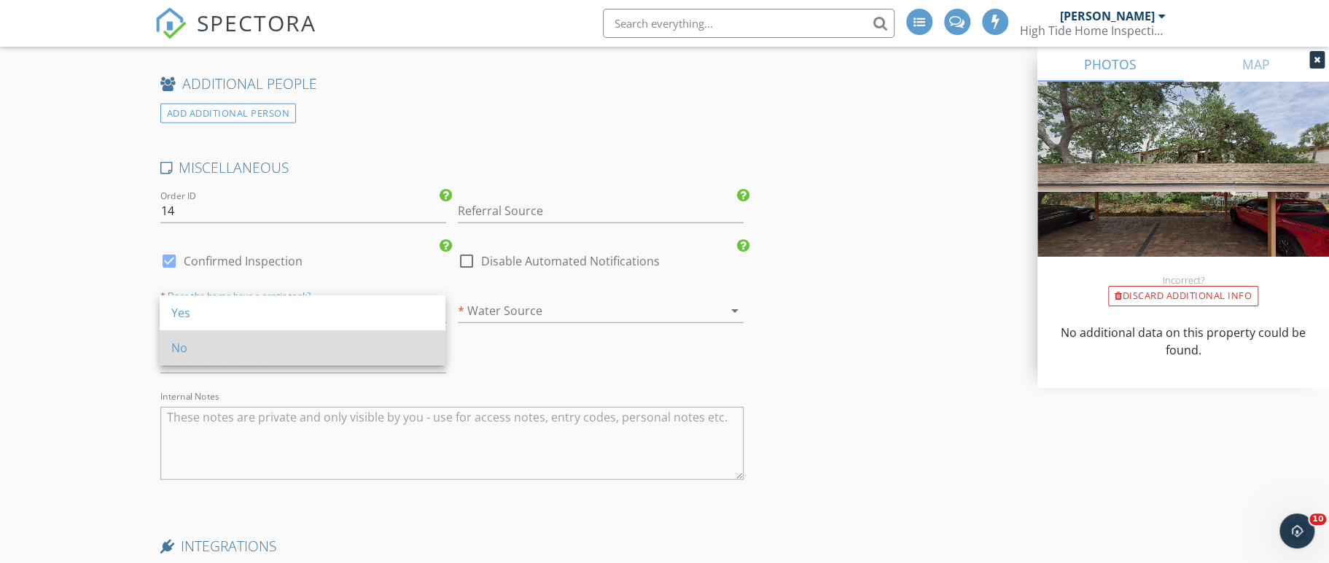
click at [197, 347] on div "No" at bounding box center [302, 347] width 262 height 17
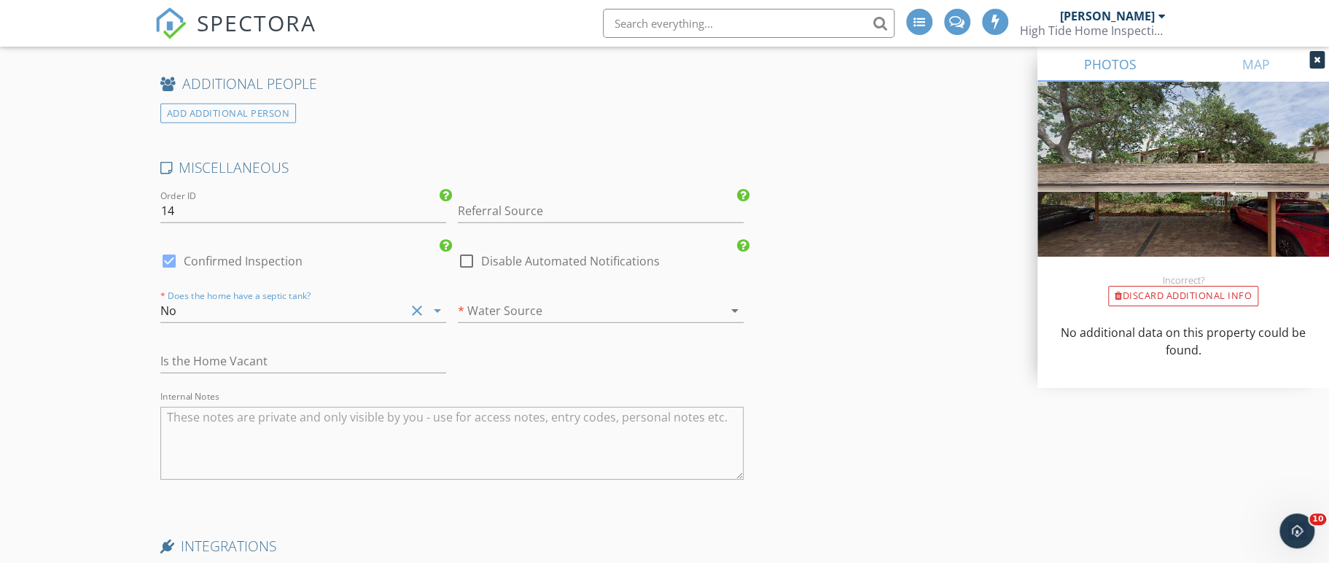
click at [558, 313] on div at bounding box center [580, 310] width 245 height 23
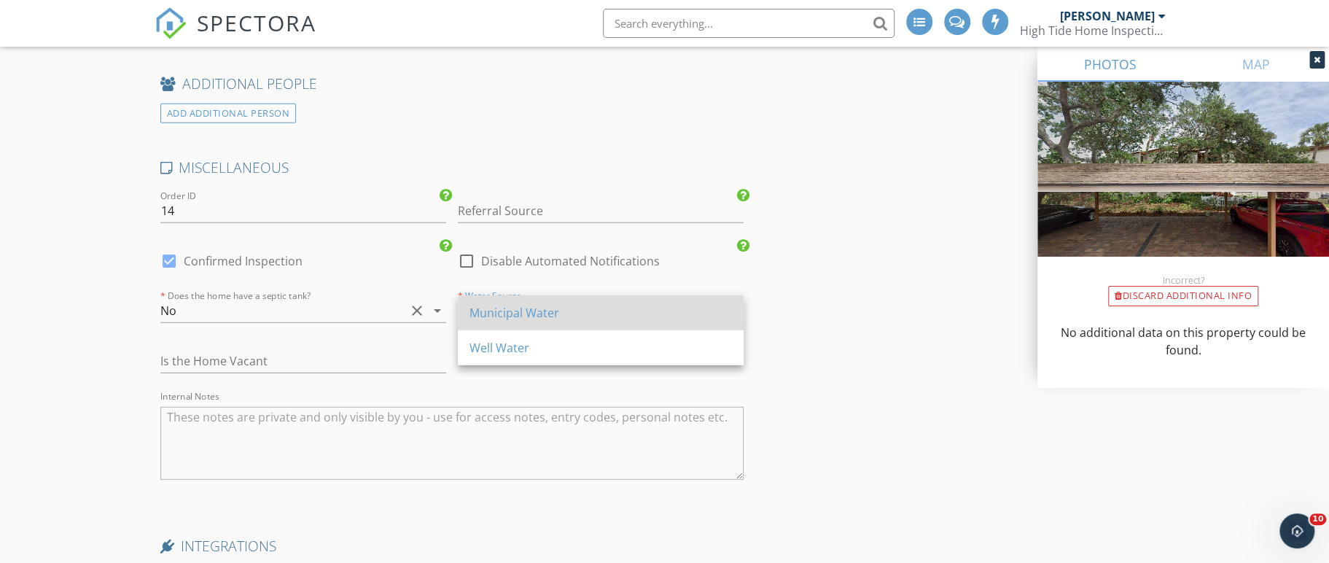
click at [533, 310] on div "Municipal Water" at bounding box center [600, 312] width 262 height 17
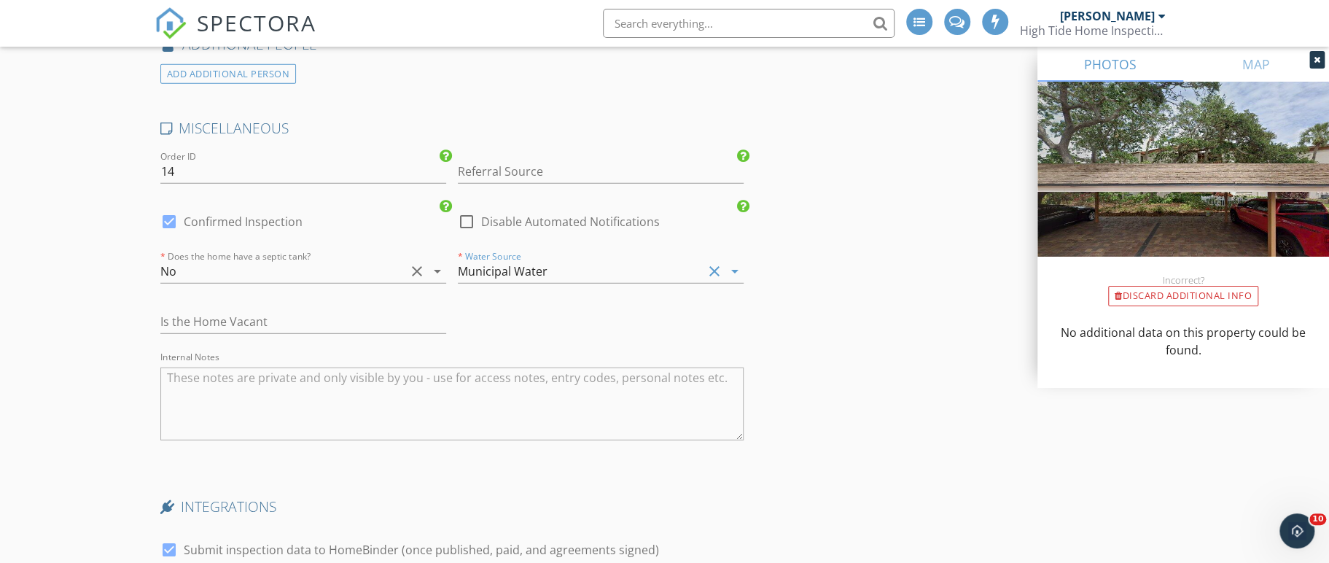
scroll to position [2685, 0]
click at [224, 375] on textarea "Internal Notes" at bounding box center [452, 404] width 584 height 73
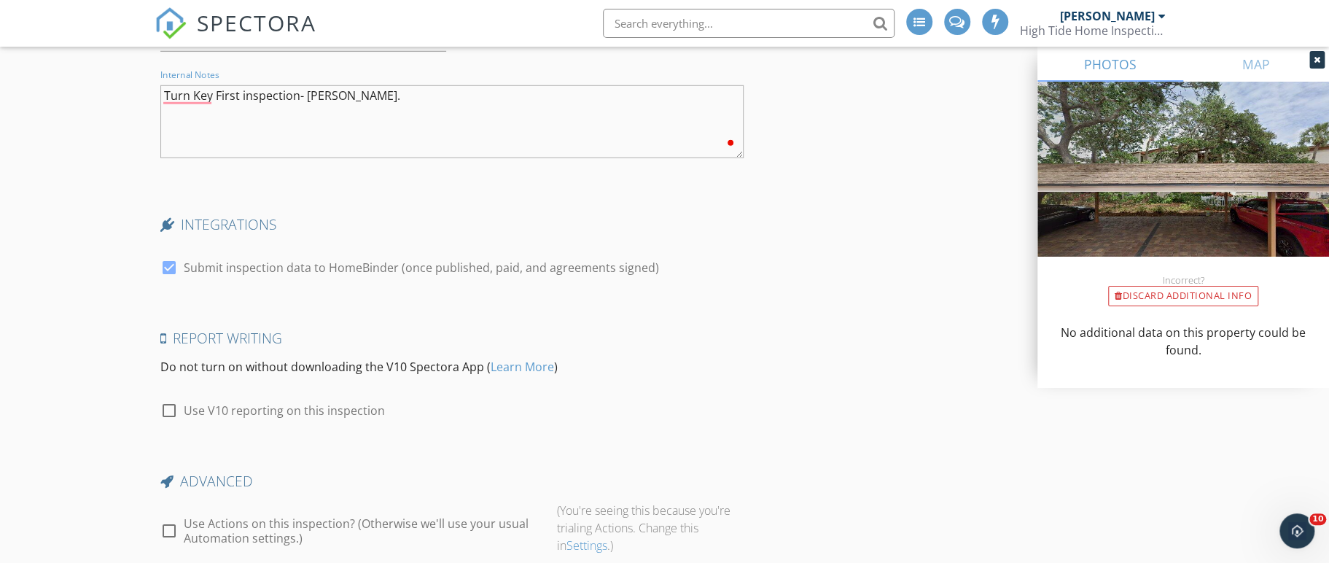
scroll to position [2984, 0]
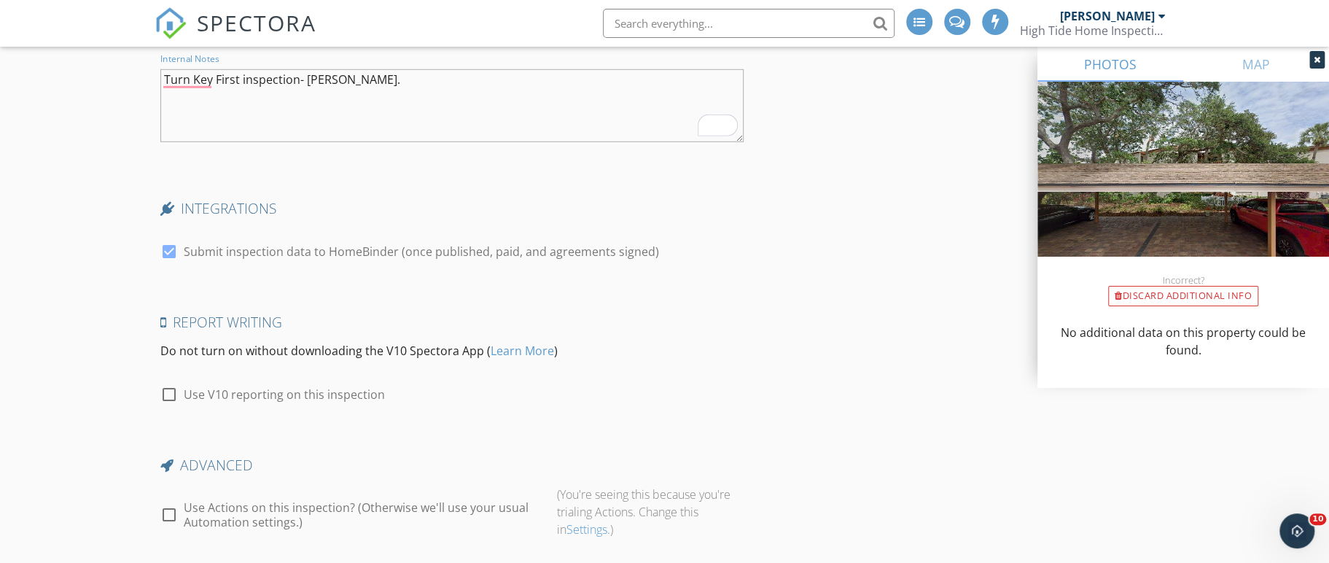
type textarea "Turn Key First inspection- Robin Referral."
click at [164, 509] on div at bounding box center [169, 514] width 25 height 25
checkbox input "true"
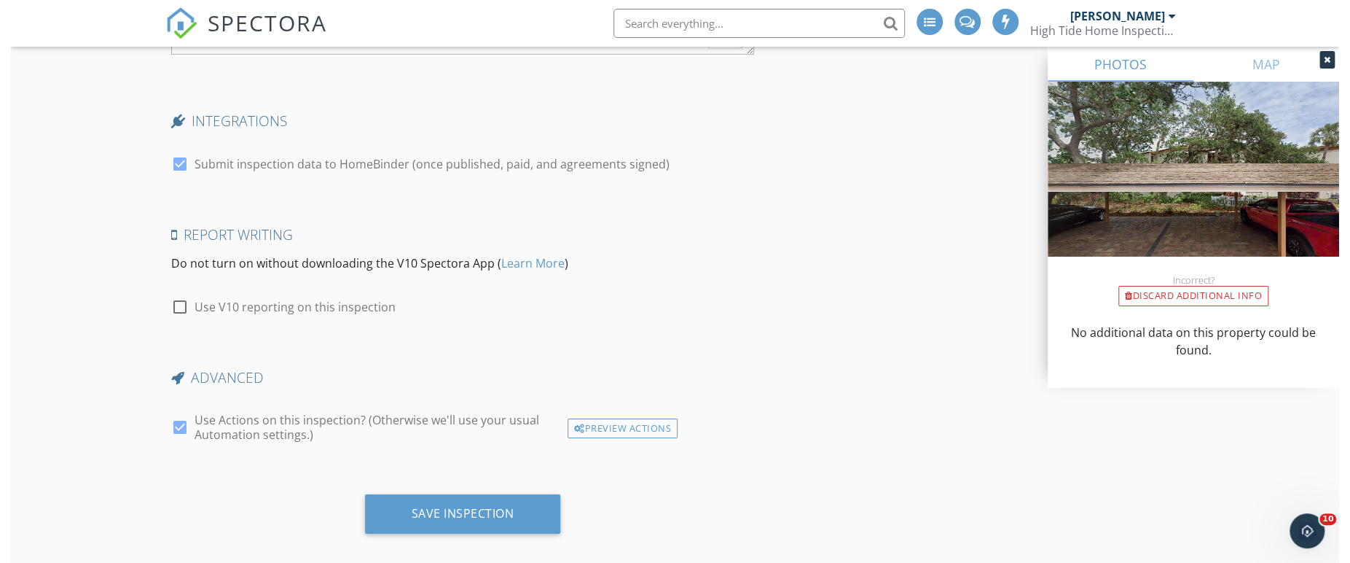
scroll to position [3083, 0]
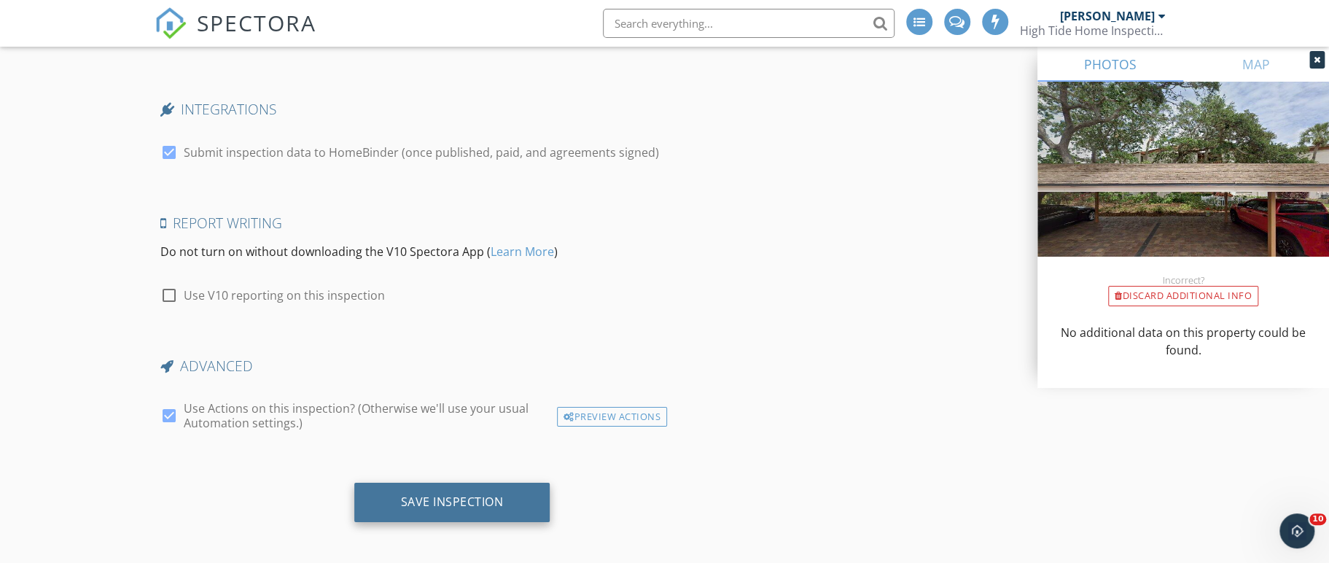
click at [523, 499] on div "Save Inspection" at bounding box center [452, 501] width 196 height 39
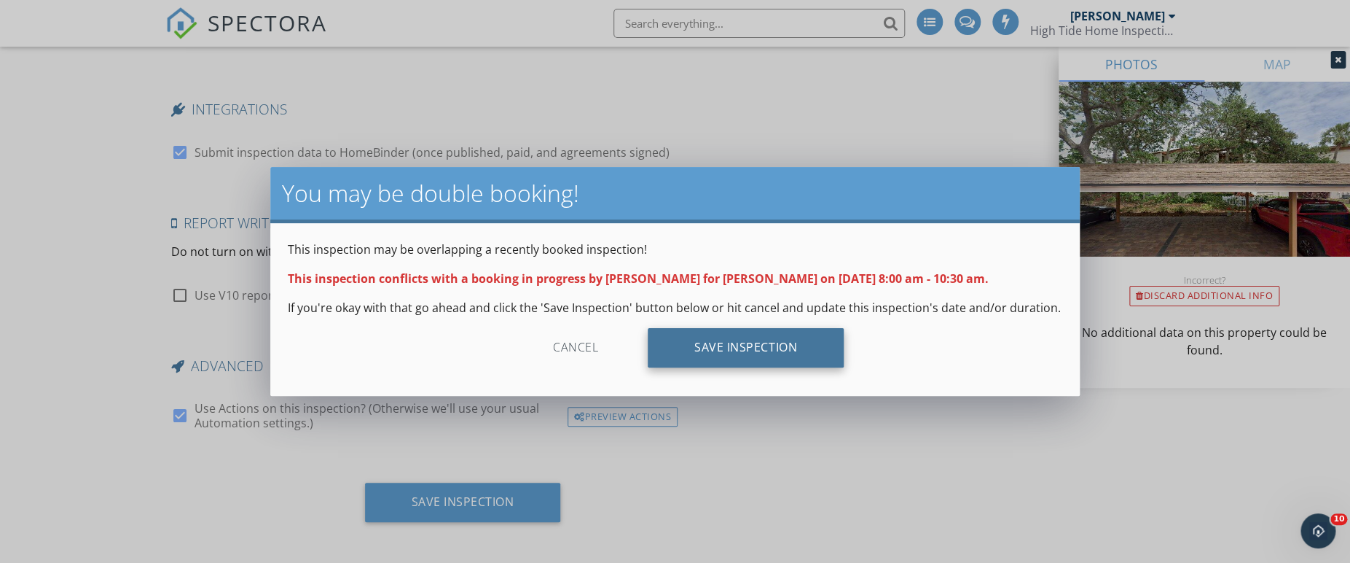
click at [772, 346] on div "Save Inspection" at bounding box center [746, 347] width 196 height 39
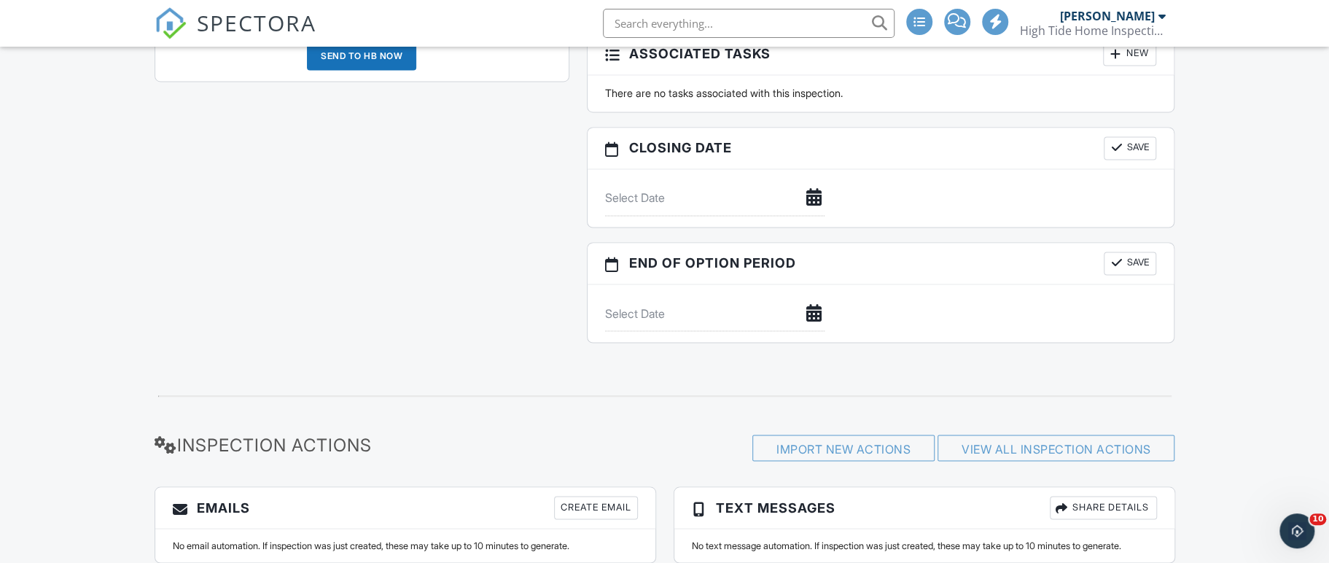
scroll to position [1635, 0]
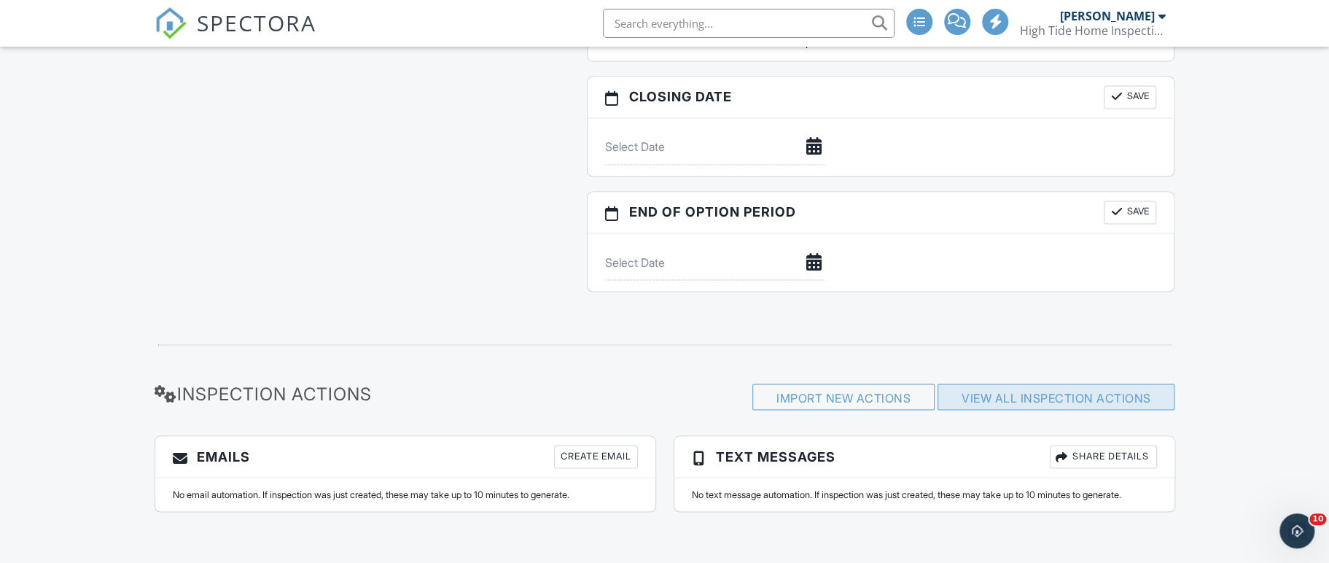
click at [1114, 390] on link "View All Inspection Actions" at bounding box center [1055, 397] width 189 height 15
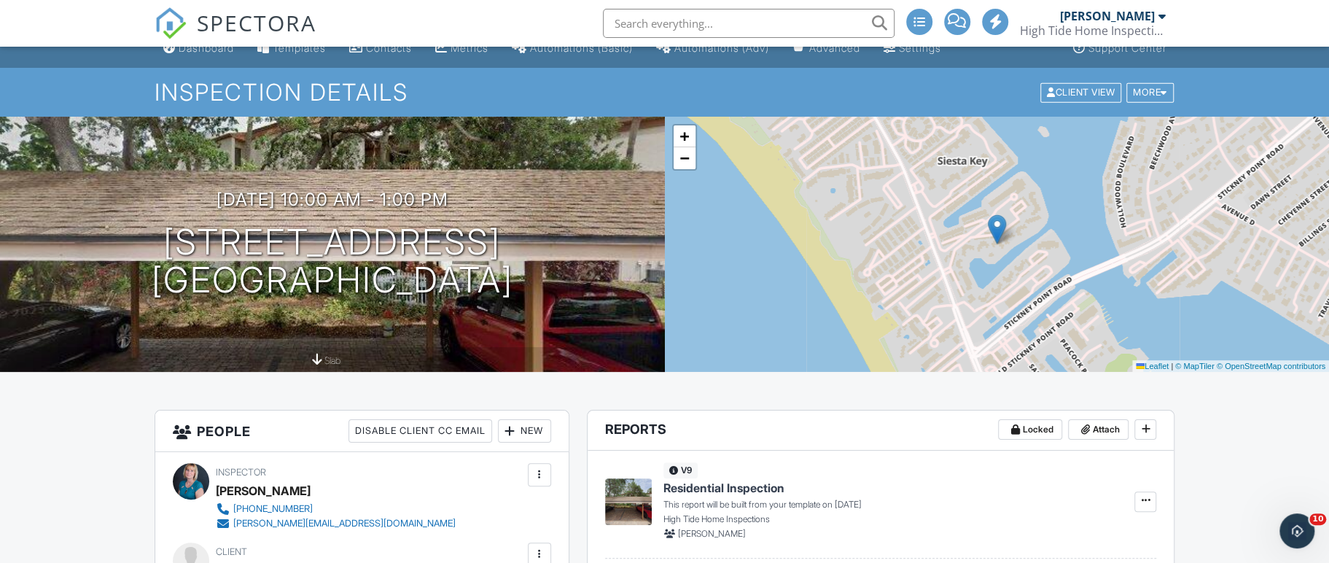
scroll to position [0, 0]
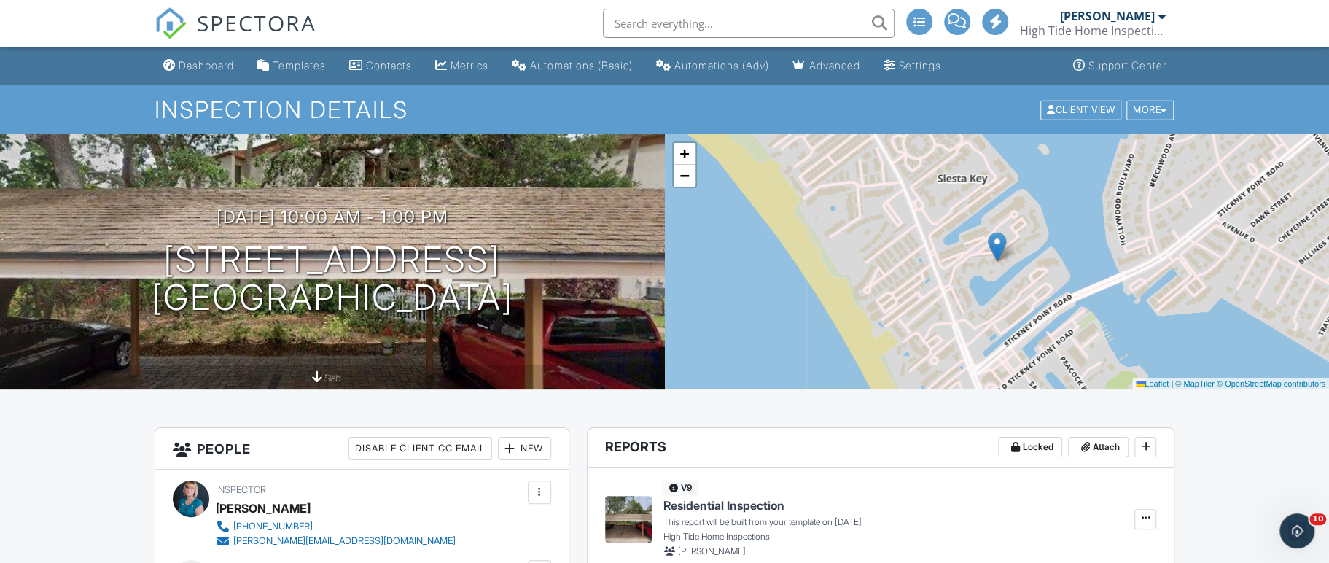
click at [219, 68] on div "Dashboard" at bounding box center [206, 65] width 55 height 12
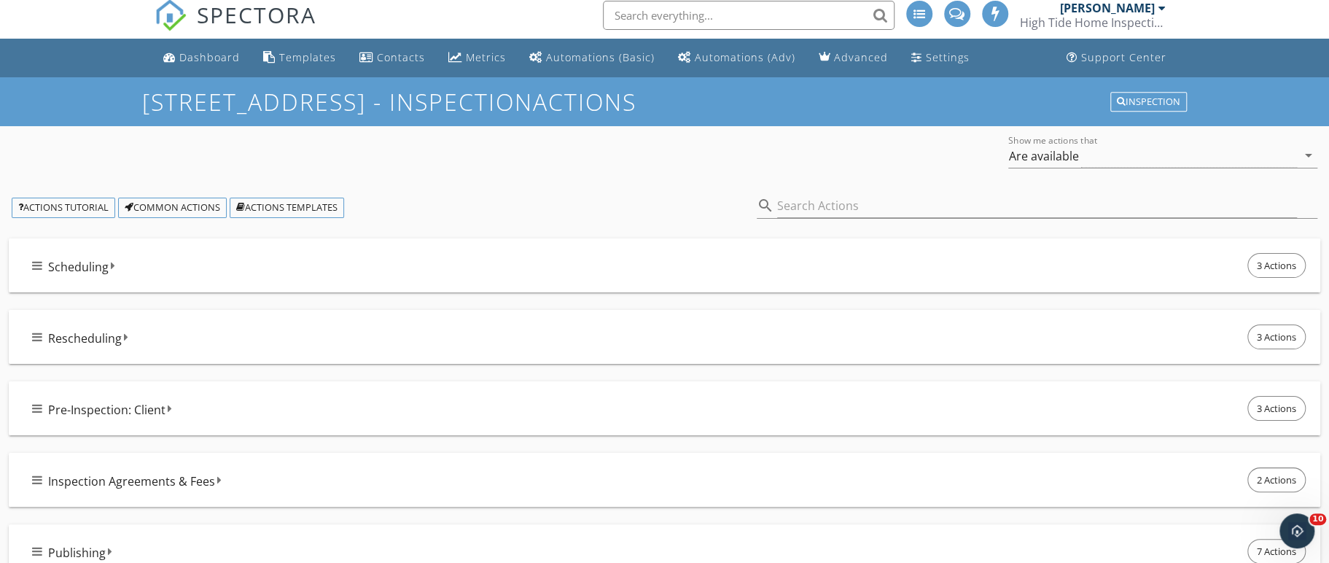
scroll to position [6, 0]
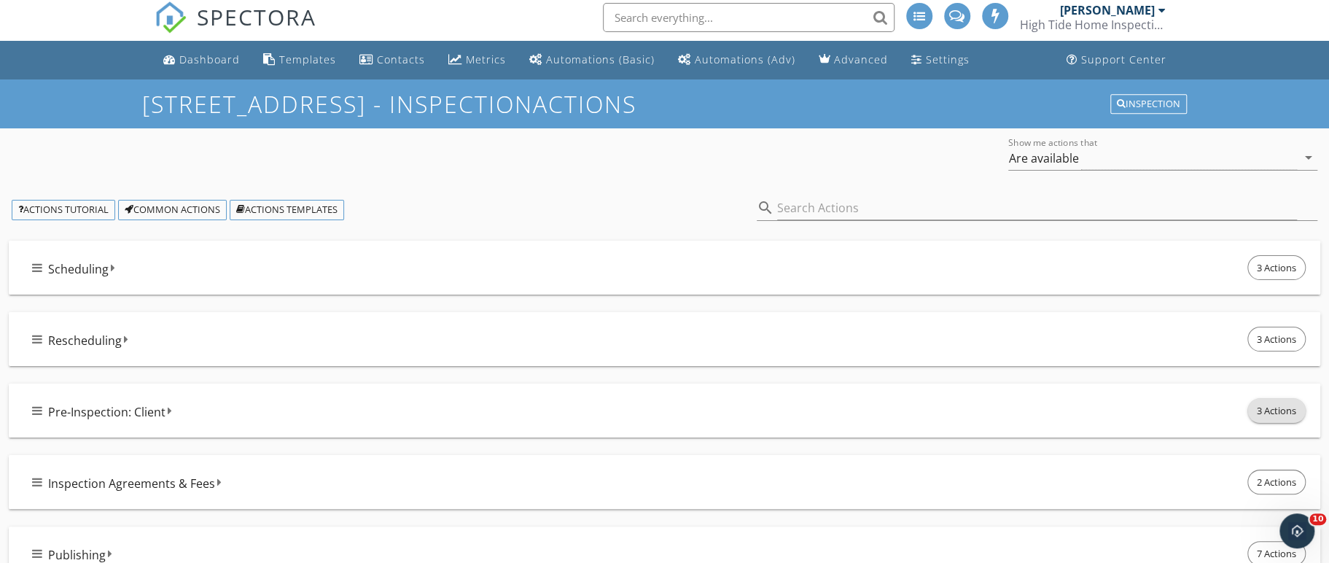
click at [1280, 412] on span "3 Actions" at bounding box center [1276, 410] width 57 height 23
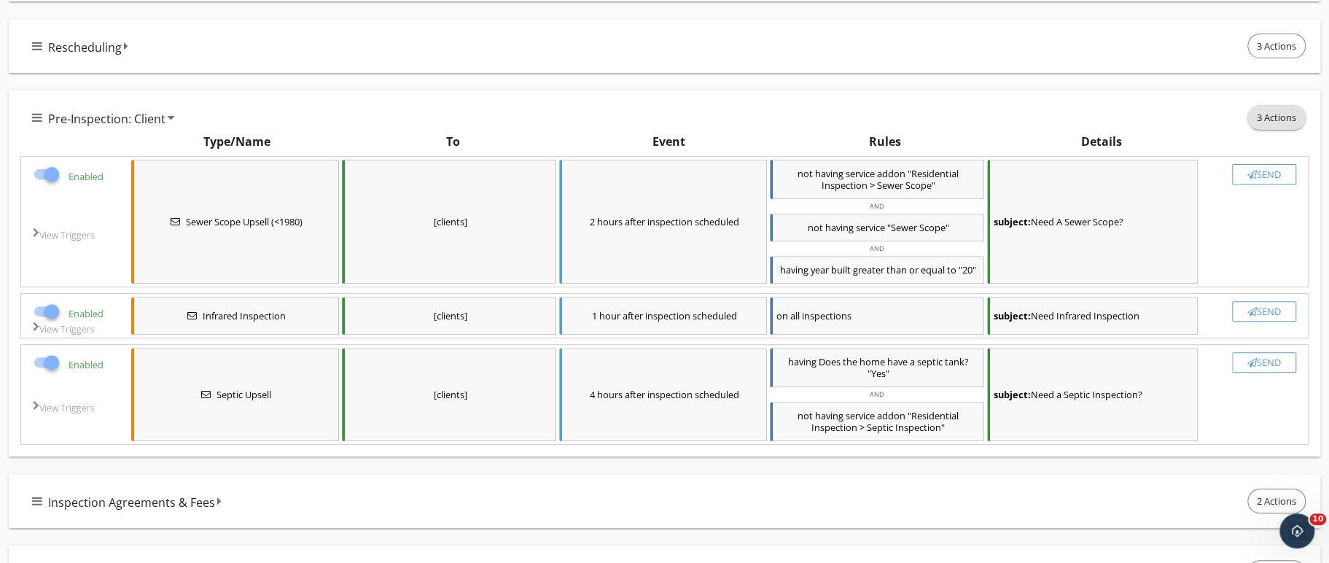
scroll to position [305, 0]
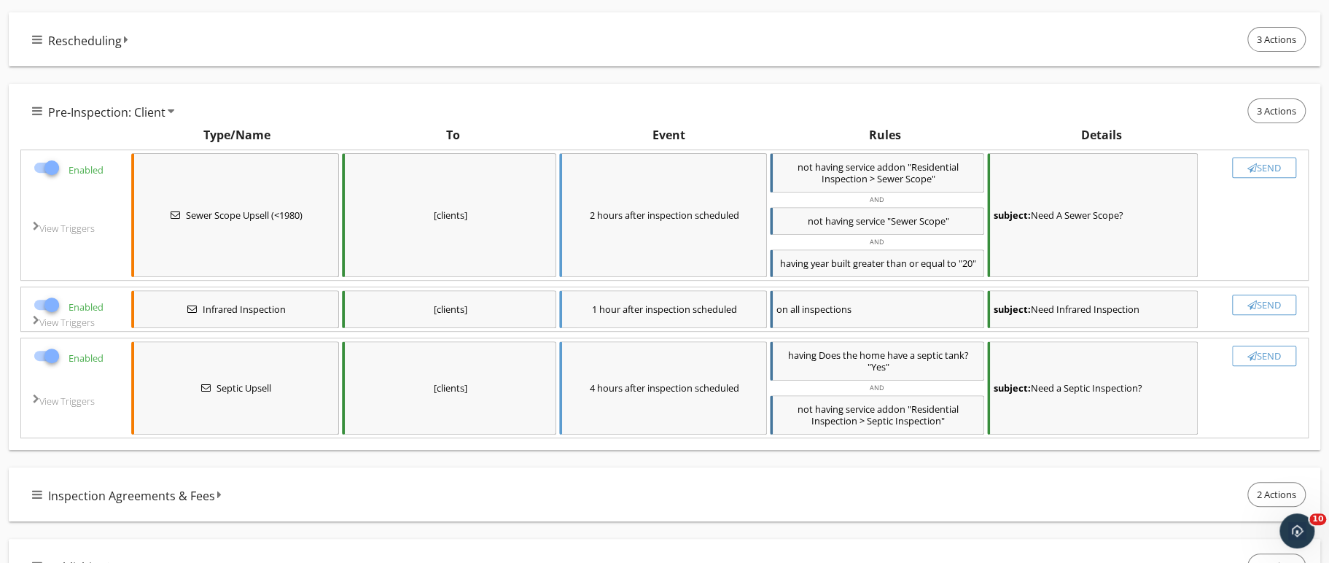
click at [63, 344] on div at bounding box center [50, 354] width 34 height 20
click at [51, 355] on div at bounding box center [51, 355] width 25 height 25
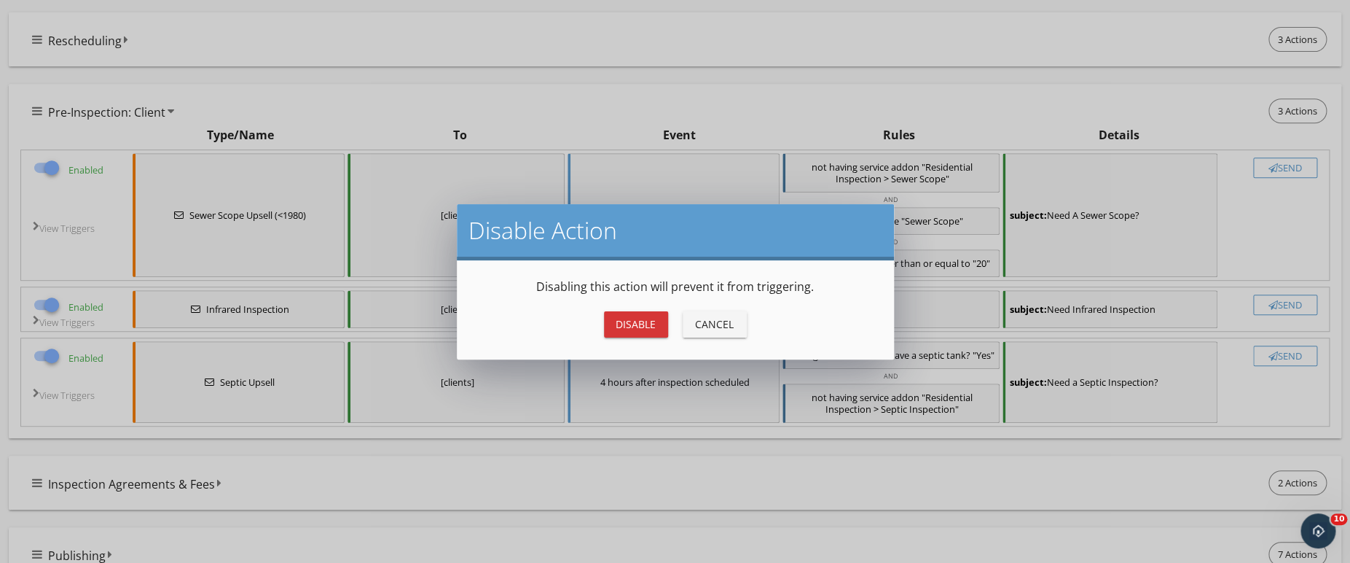
click at [644, 318] on div "Disable" at bounding box center [636, 323] width 41 height 15
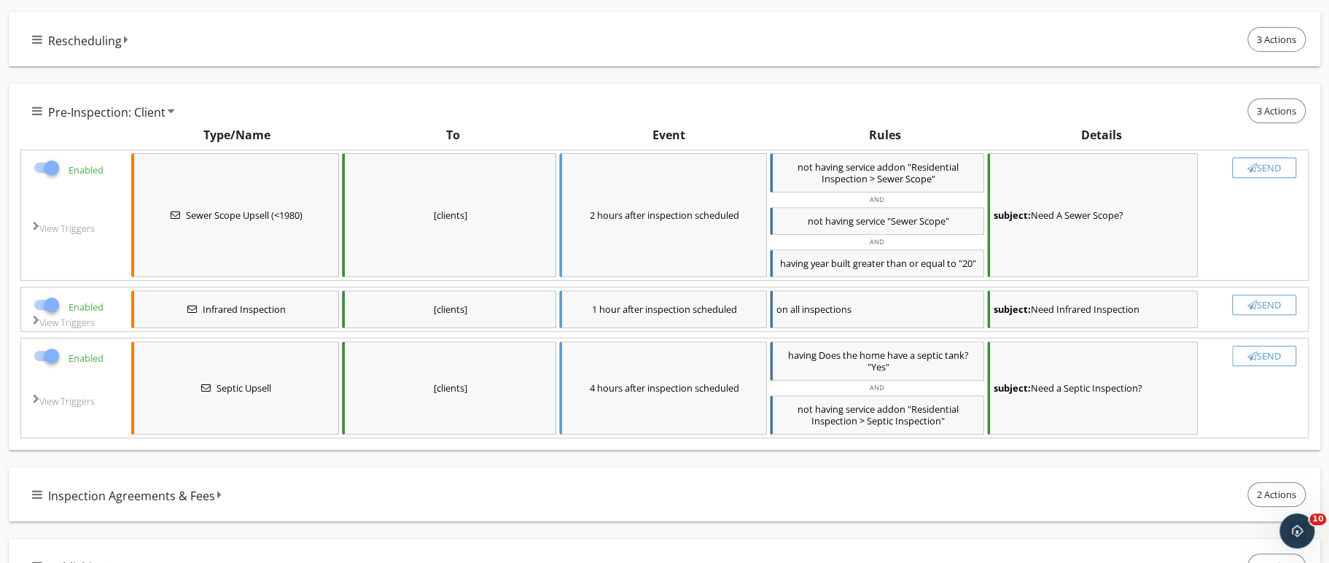
checkbox input "false"
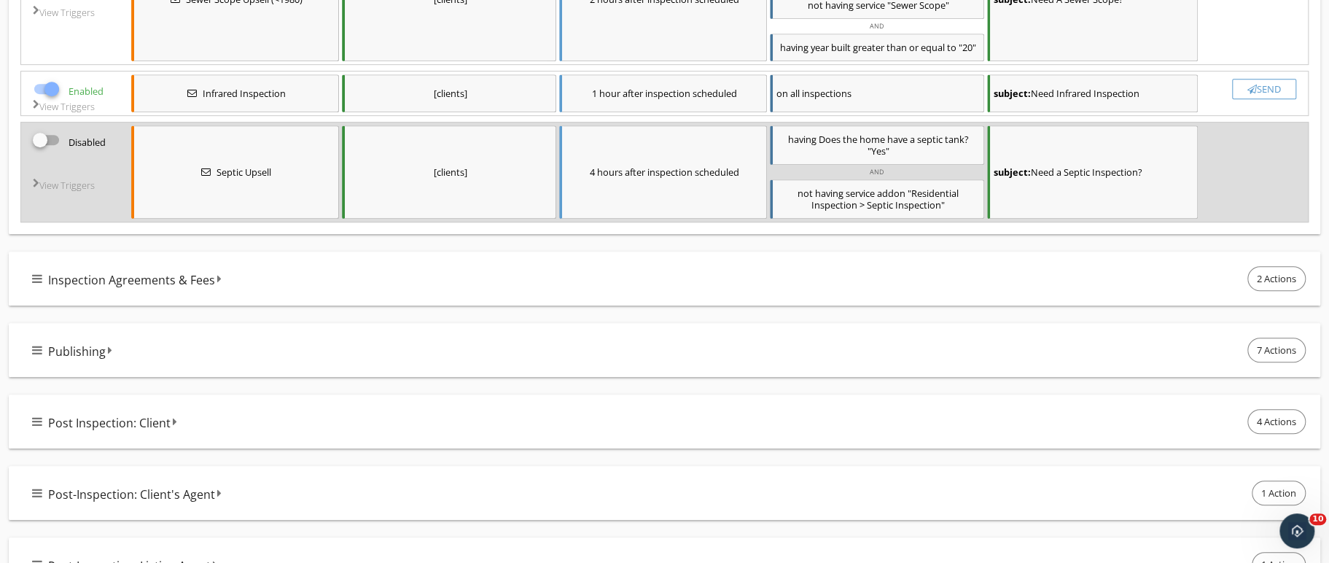
scroll to position [631, 0]
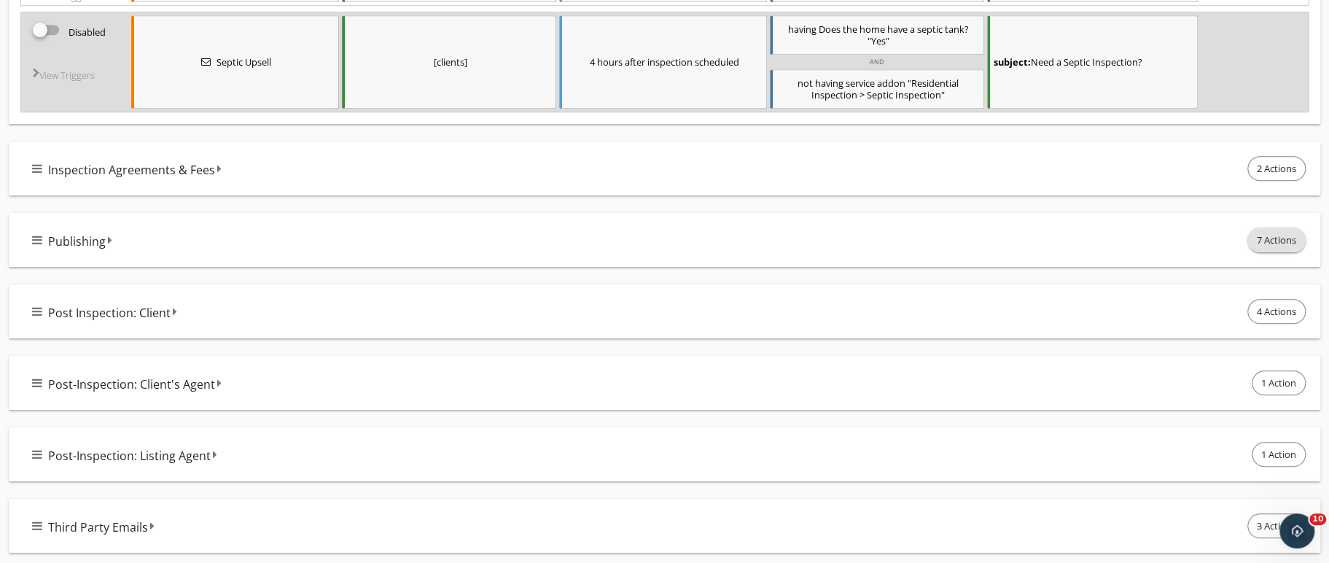
click at [1282, 231] on span "7 Actions" at bounding box center [1276, 239] width 57 height 23
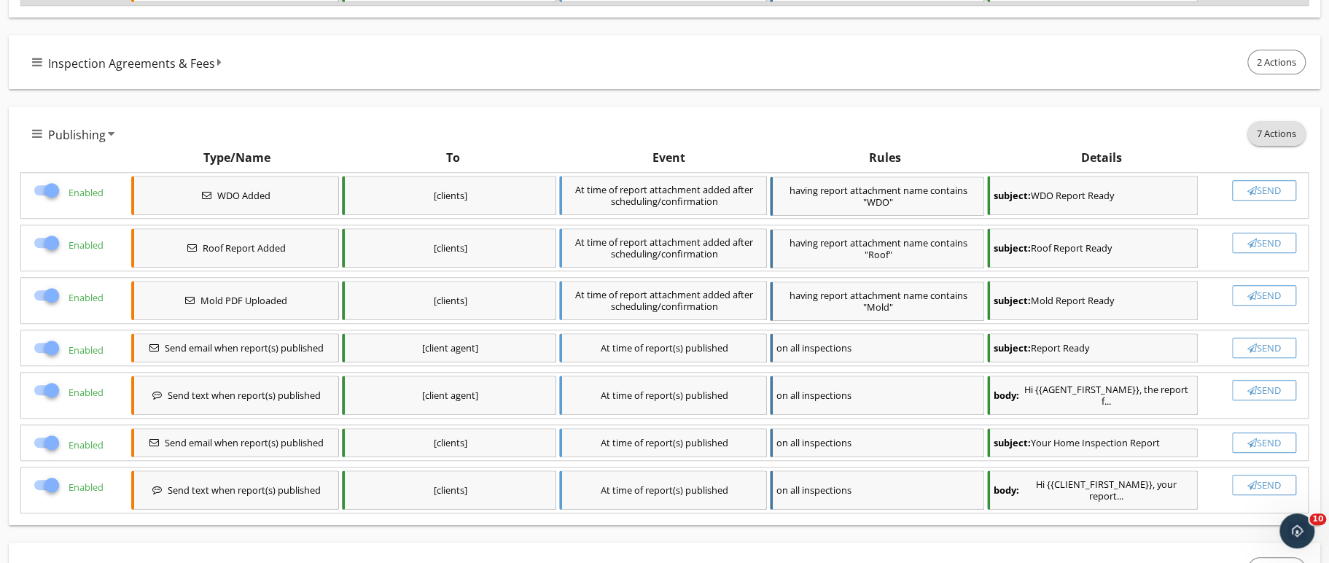
scroll to position [763, 0]
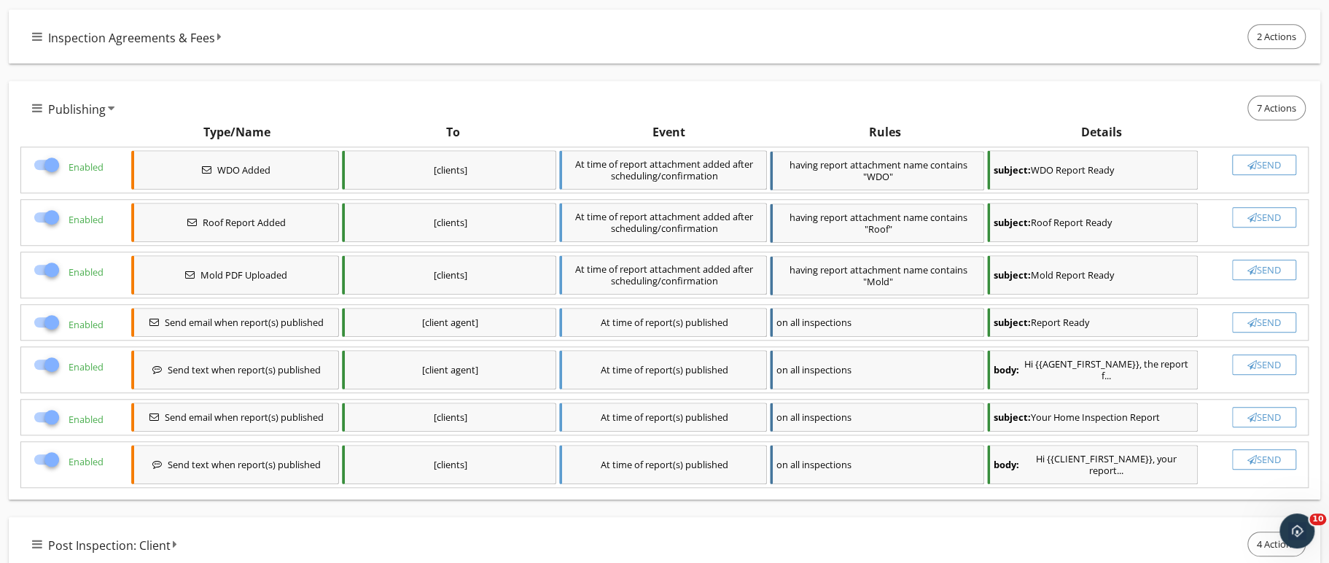
click at [52, 163] on div at bounding box center [51, 164] width 25 height 25
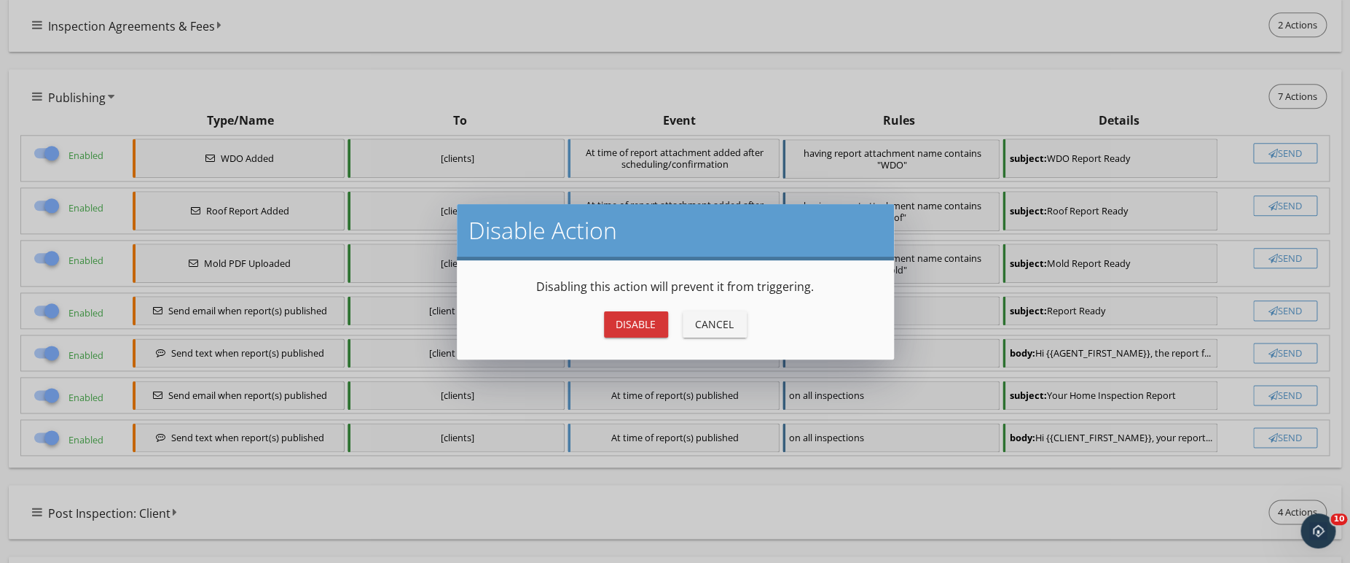
click at [611, 321] on button "Disable" at bounding box center [636, 324] width 64 height 26
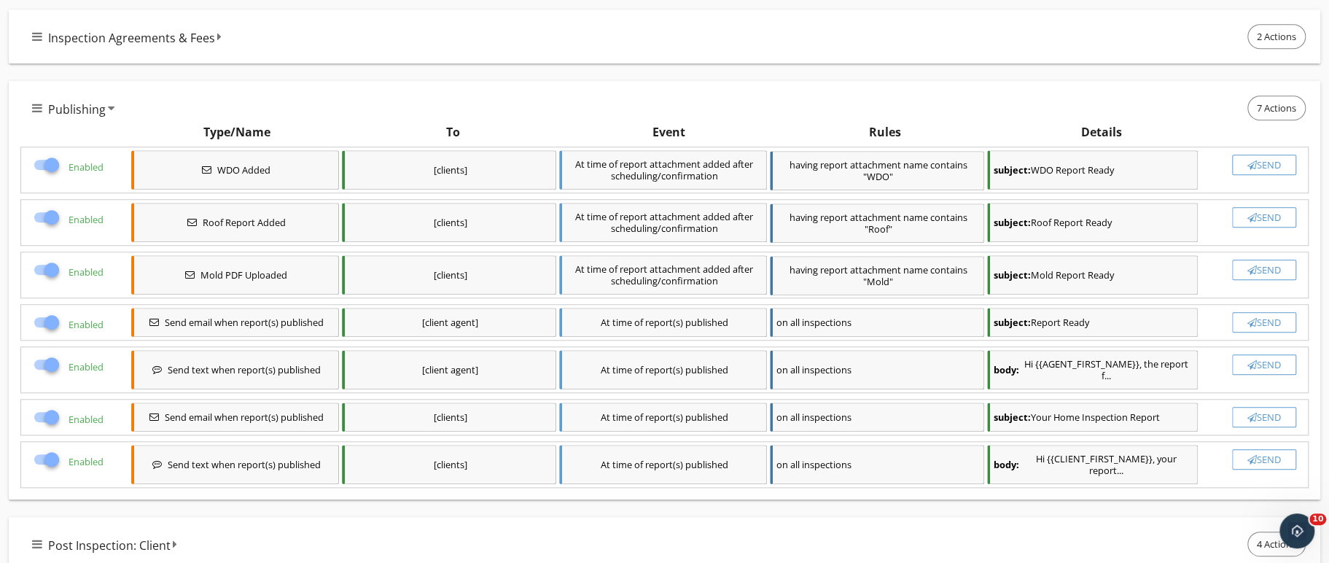
checkbox input "false"
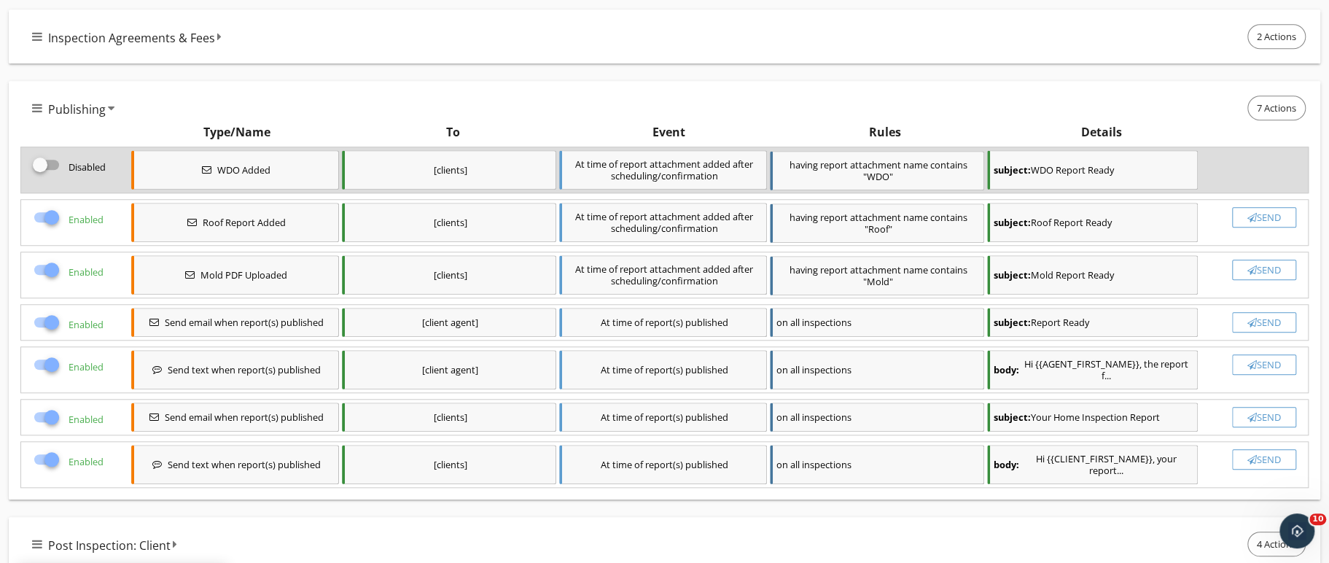
click at [49, 208] on div at bounding box center [51, 217] width 25 height 25
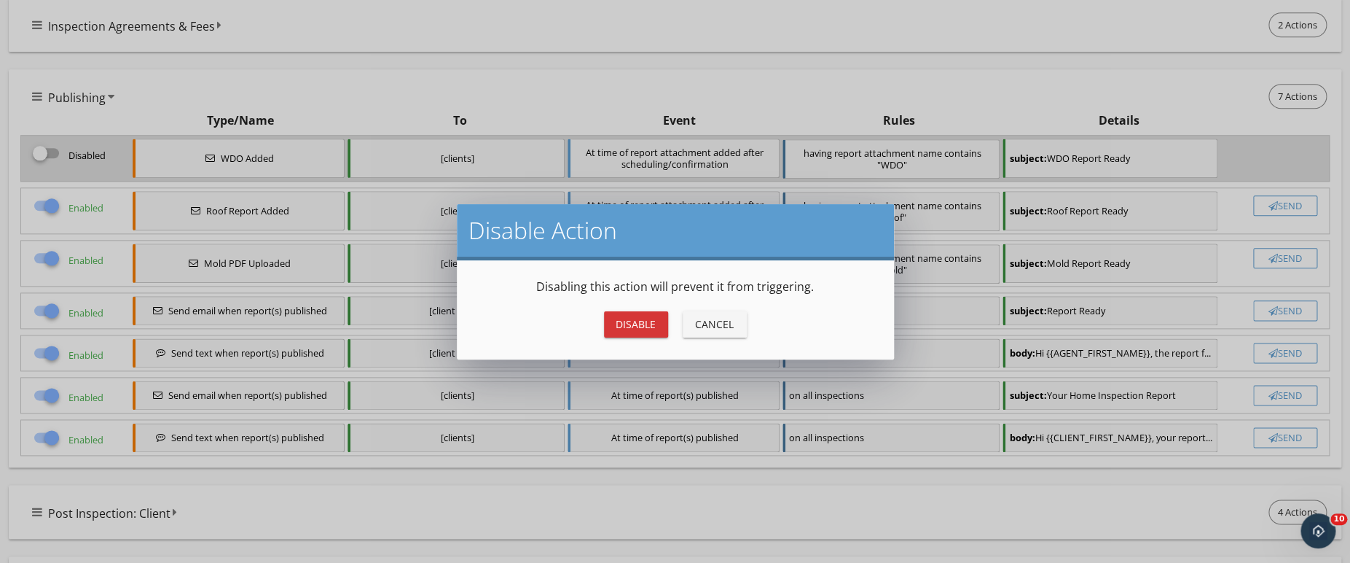
click at [616, 316] on div "Disable" at bounding box center [636, 323] width 41 height 15
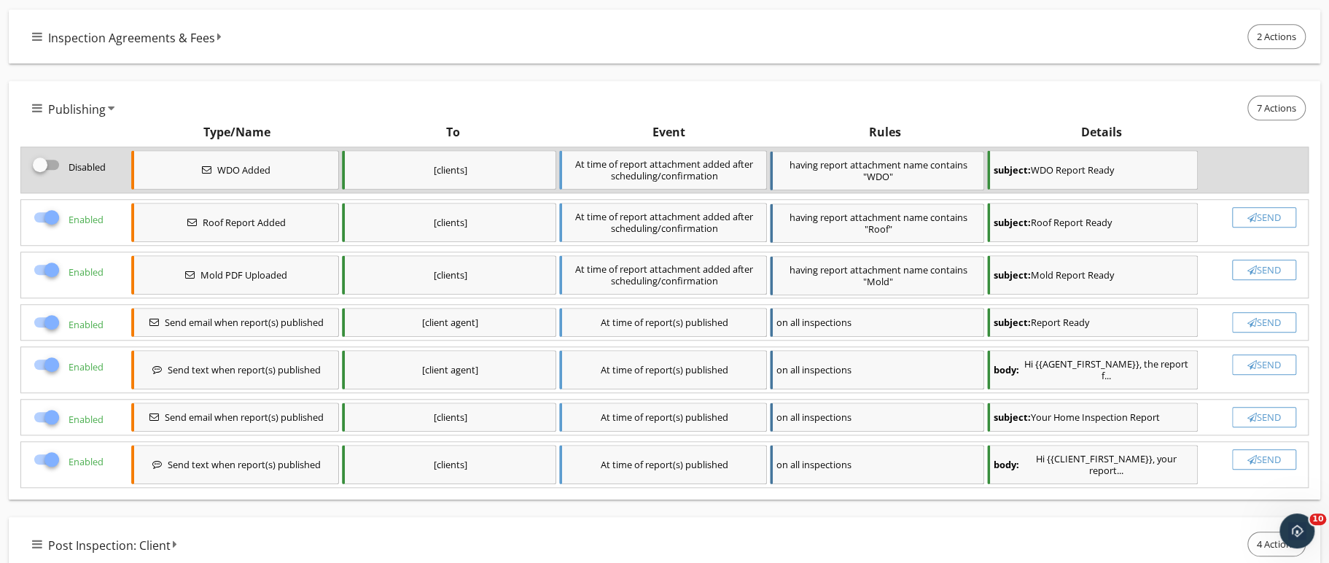
checkbox input "false"
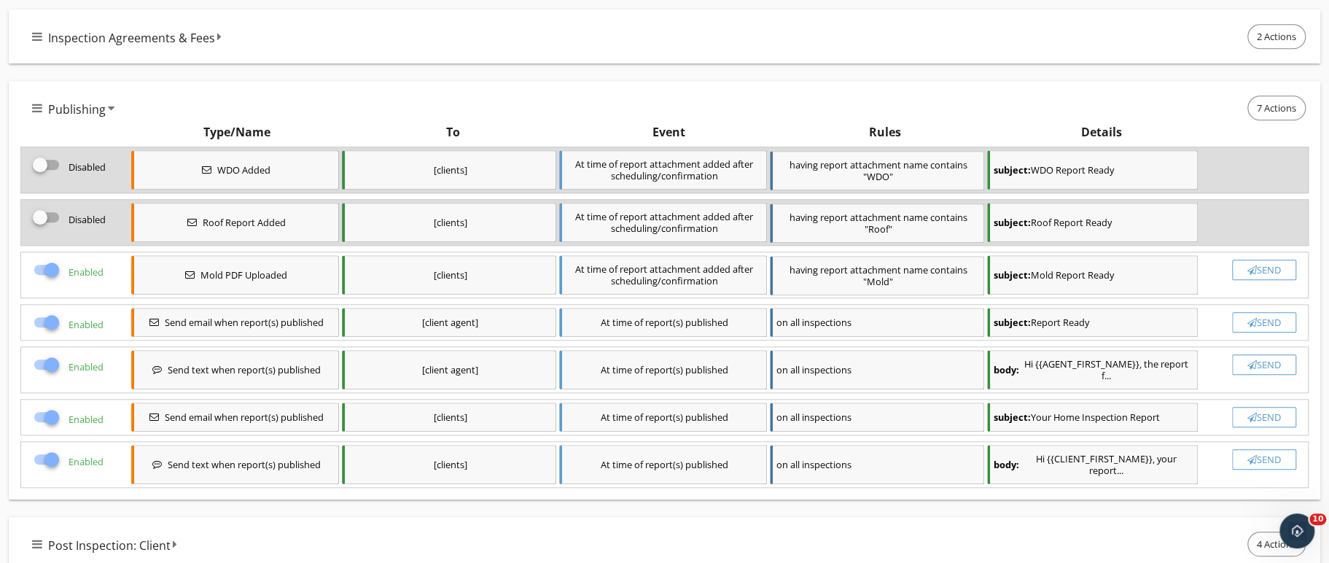
scroll to position [994, 0]
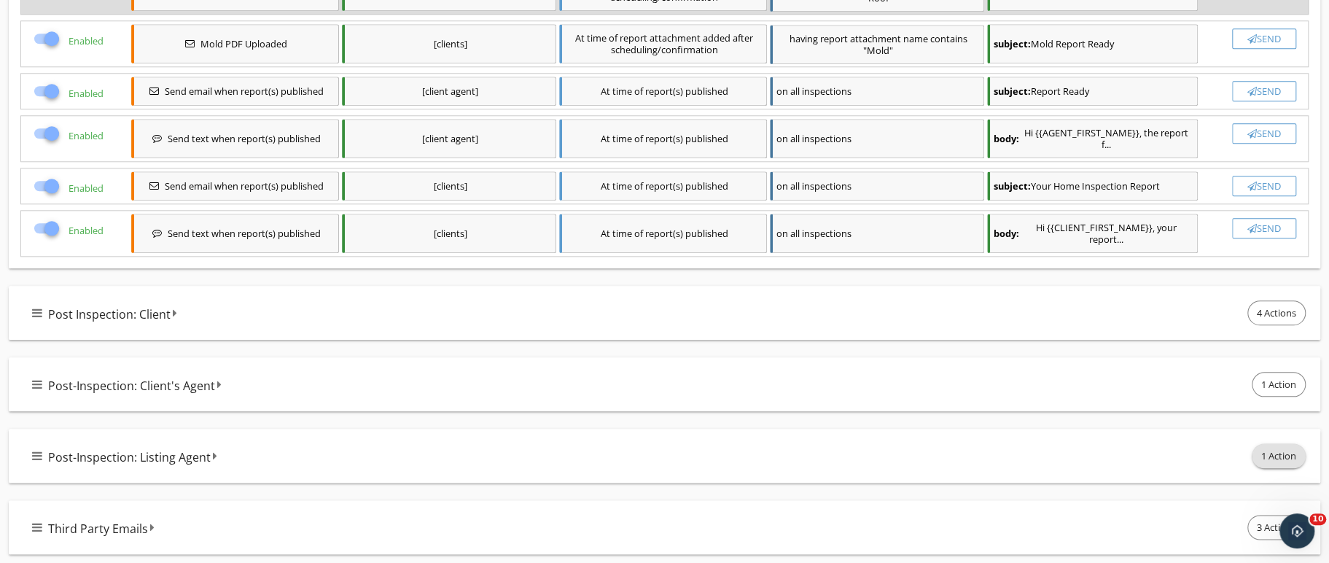
click at [1289, 458] on span "1 Action" at bounding box center [1278, 455] width 52 height 23
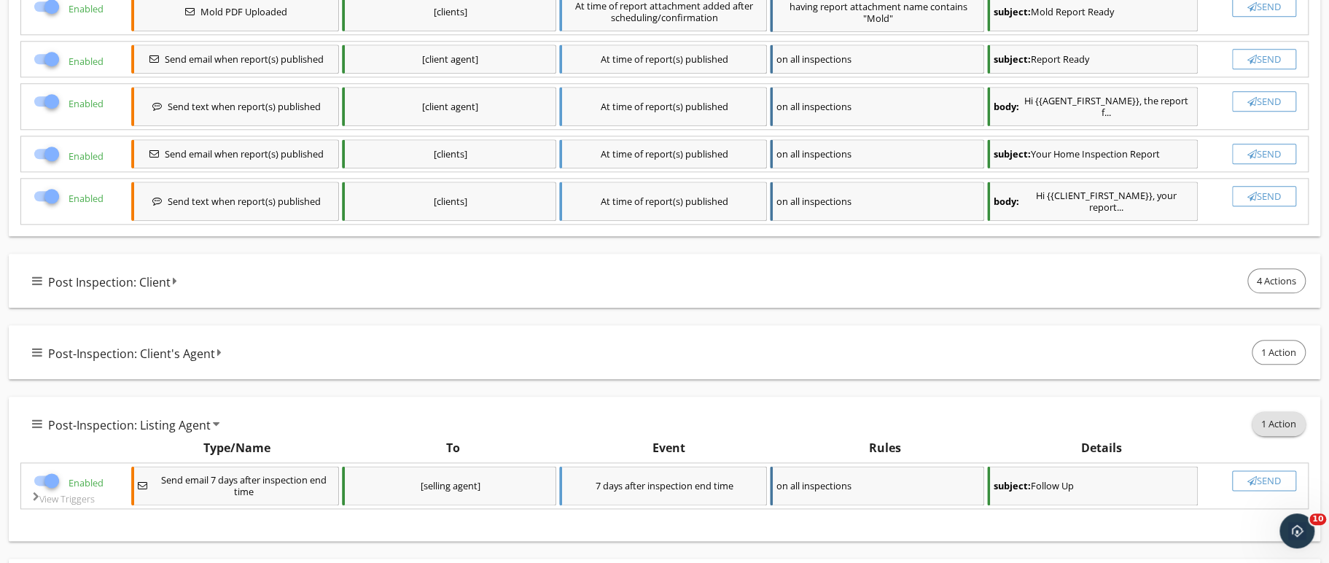
scroll to position [1085, 0]
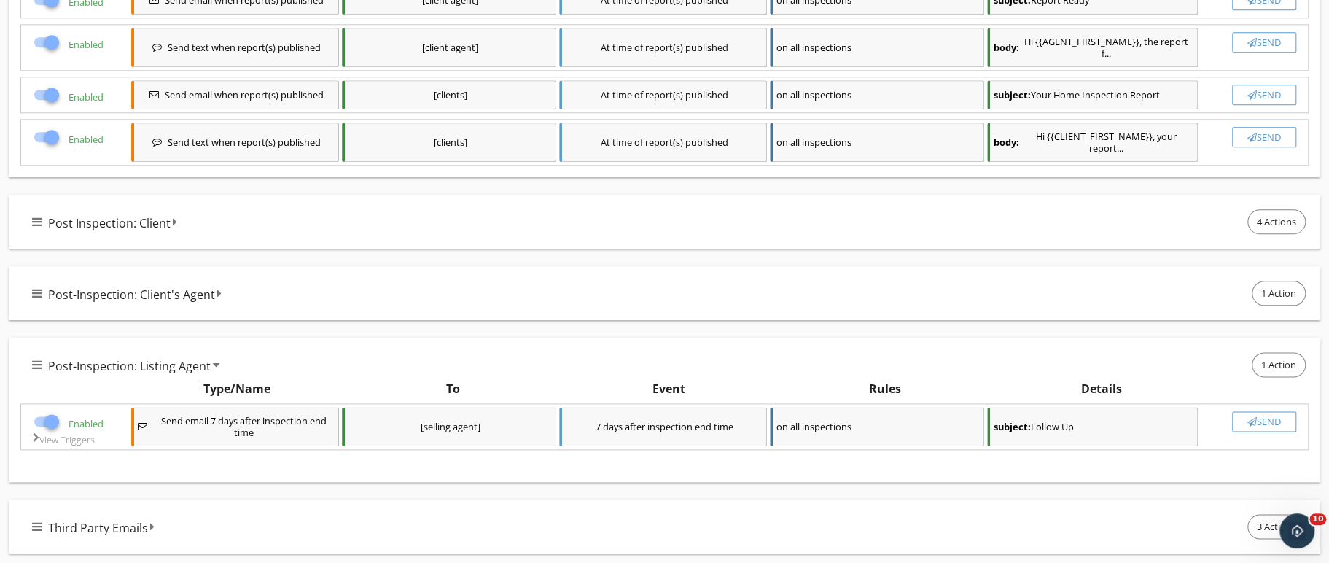
click at [1140, 349] on div "Post-Inspection: Listing Agent 1 Action" at bounding box center [670, 364] width 1276 height 31
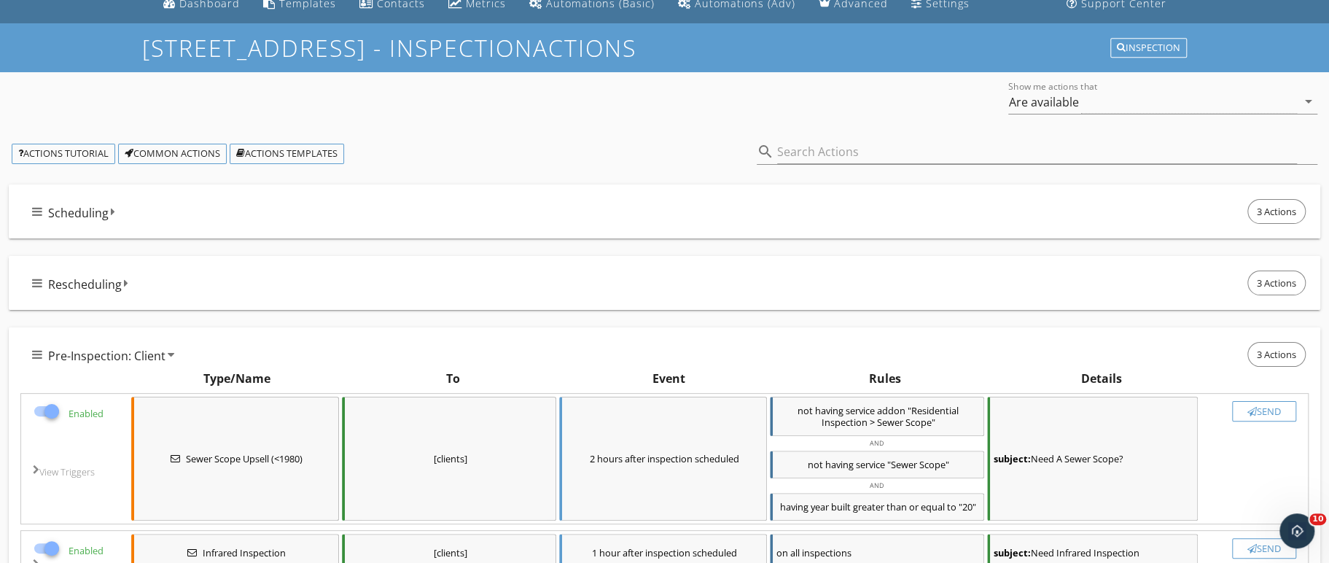
scroll to position [0, 0]
